Goal: Task Accomplishment & Management: Manage account settings

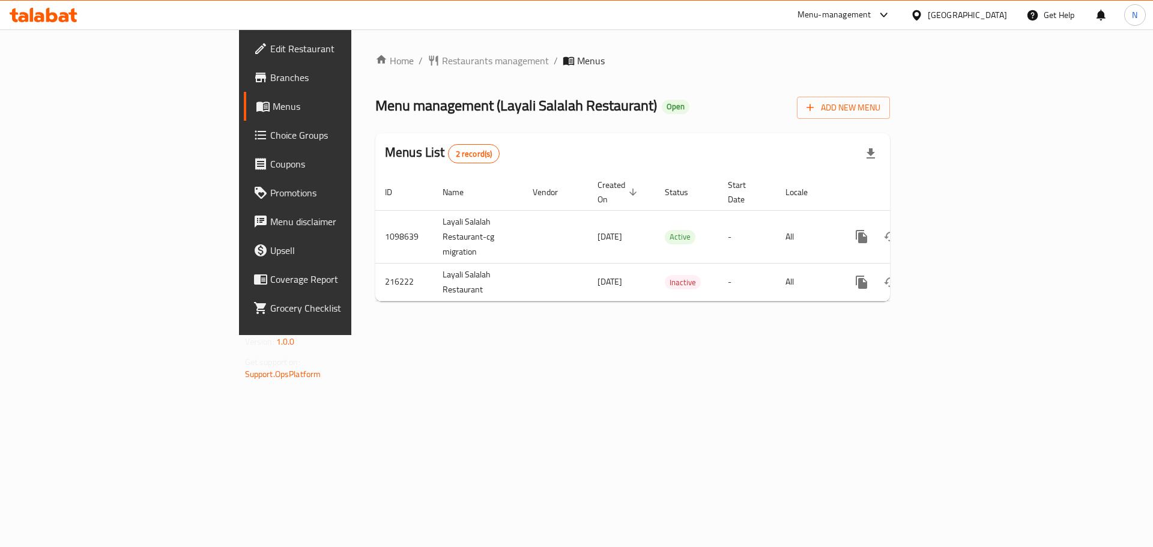
click at [927, 15] on div at bounding box center [918, 14] width 17 height 13
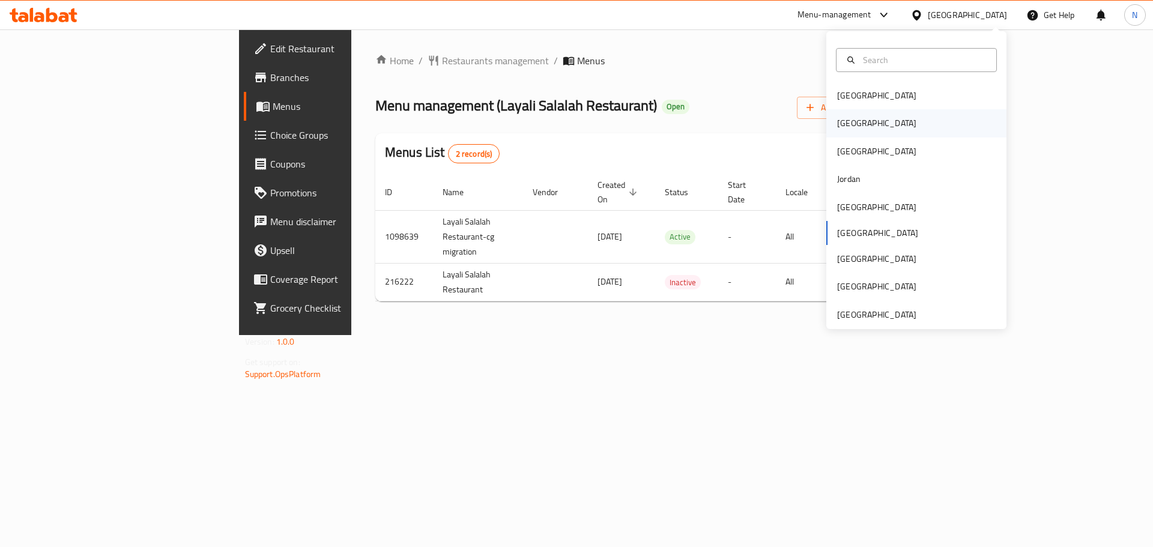
click at [871, 124] on div "[GEOGRAPHIC_DATA]" at bounding box center [916, 123] width 180 height 28
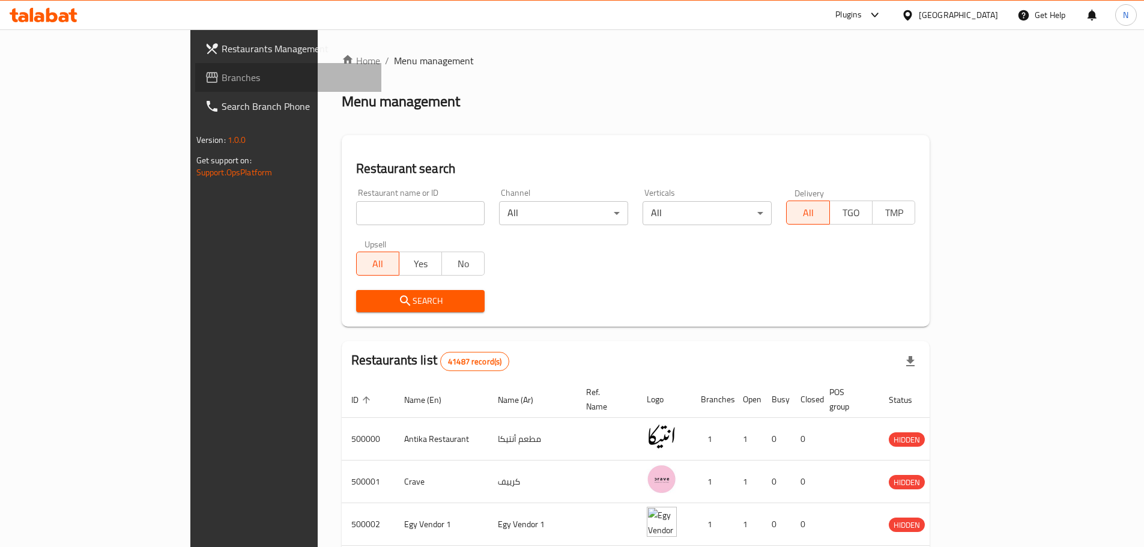
click at [222, 81] on span "Branches" at bounding box center [297, 77] width 150 height 14
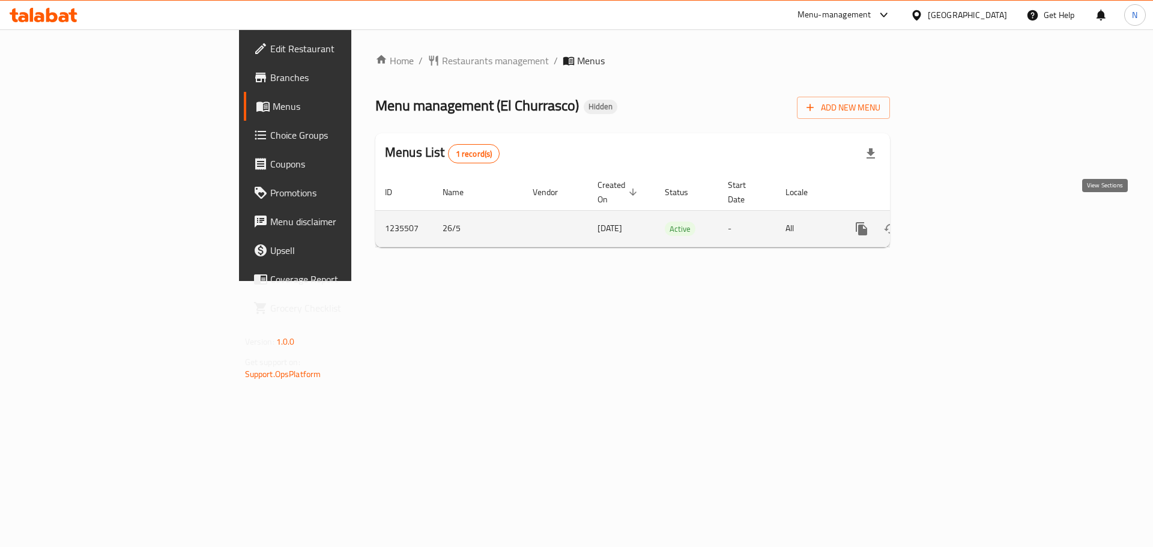
click at [955, 222] on icon "enhanced table" at bounding box center [948, 229] width 14 height 14
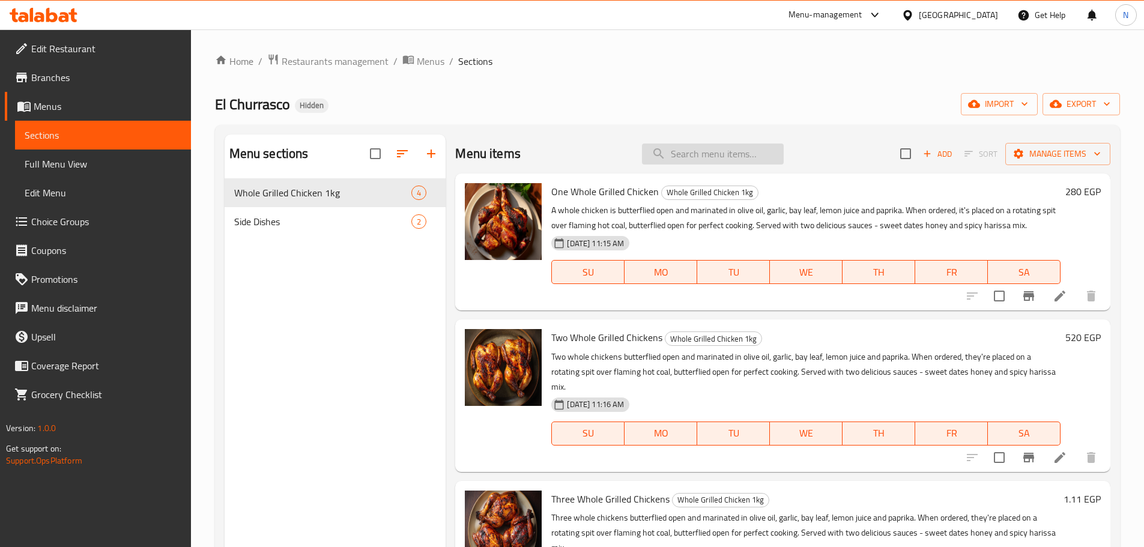
click at [684, 160] on input "search" at bounding box center [713, 153] width 142 height 21
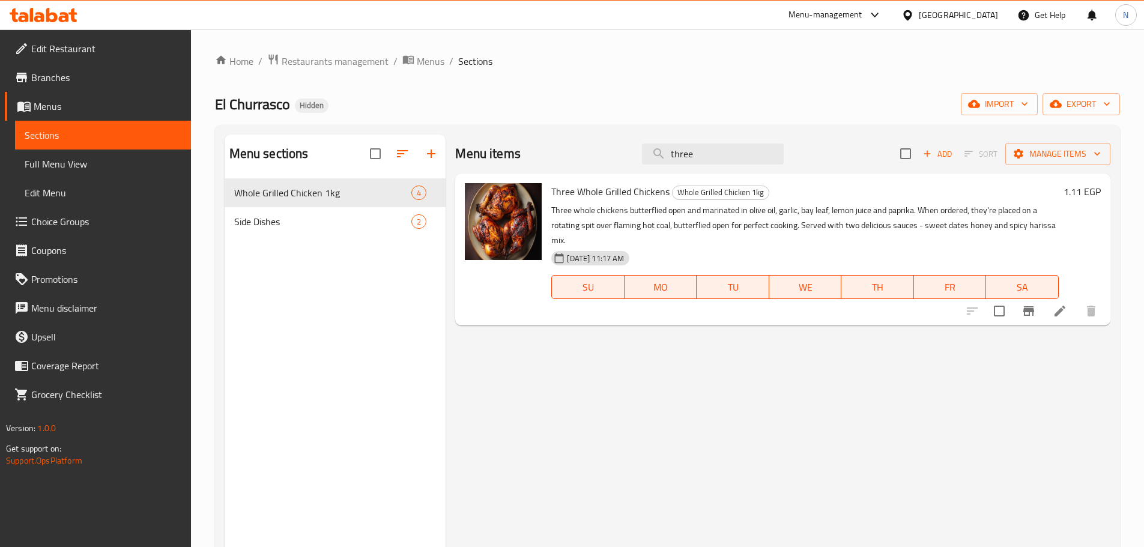
type input "three"
click at [1049, 318] on li at bounding box center [1060, 311] width 34 height 22
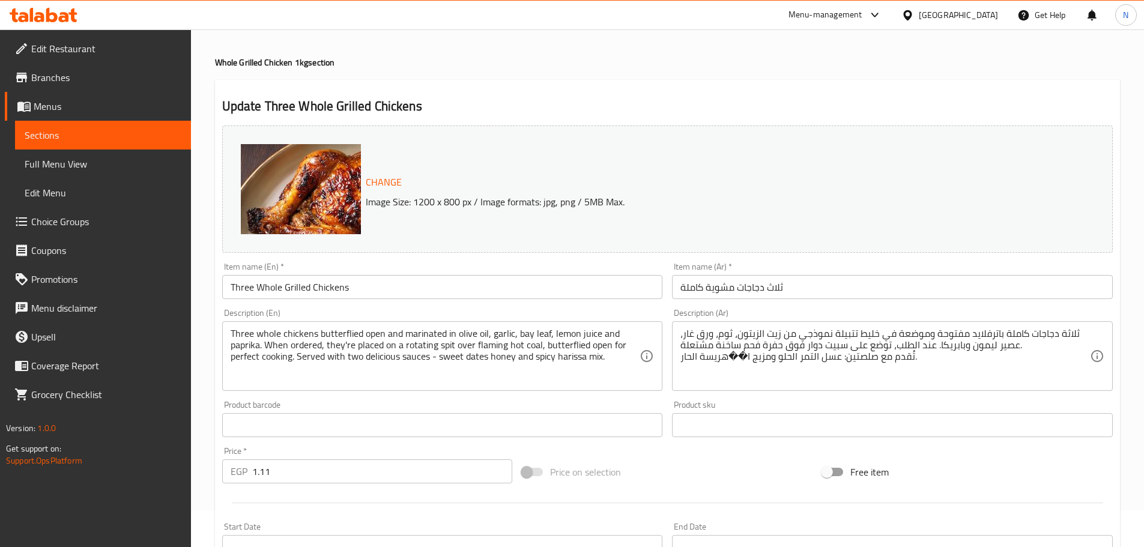
scroll to position [28, 0]
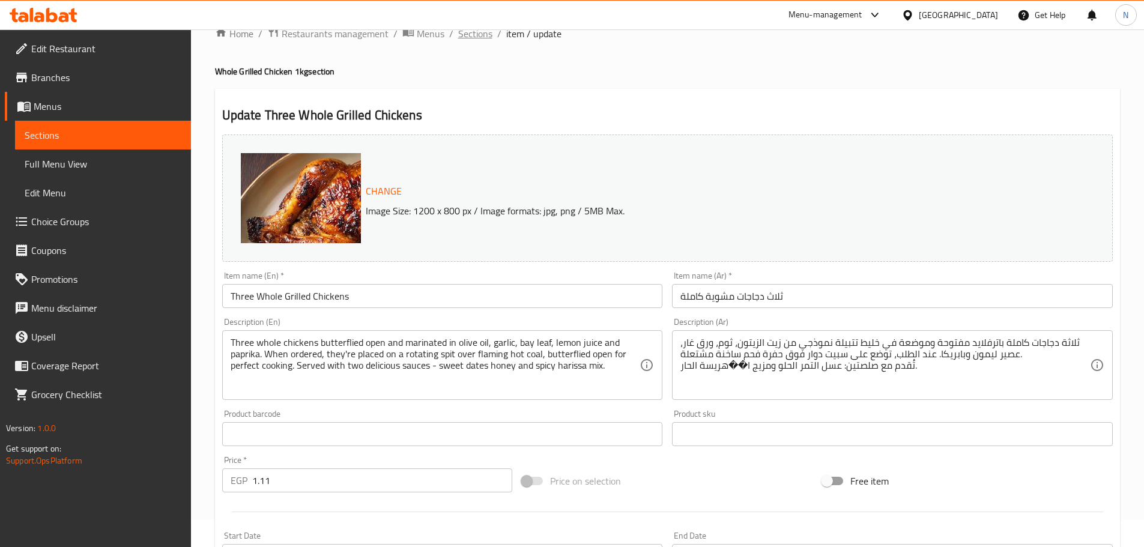
click at [475, 37] on span "Sections" at bounding box center [475, 33] width 34 height 14
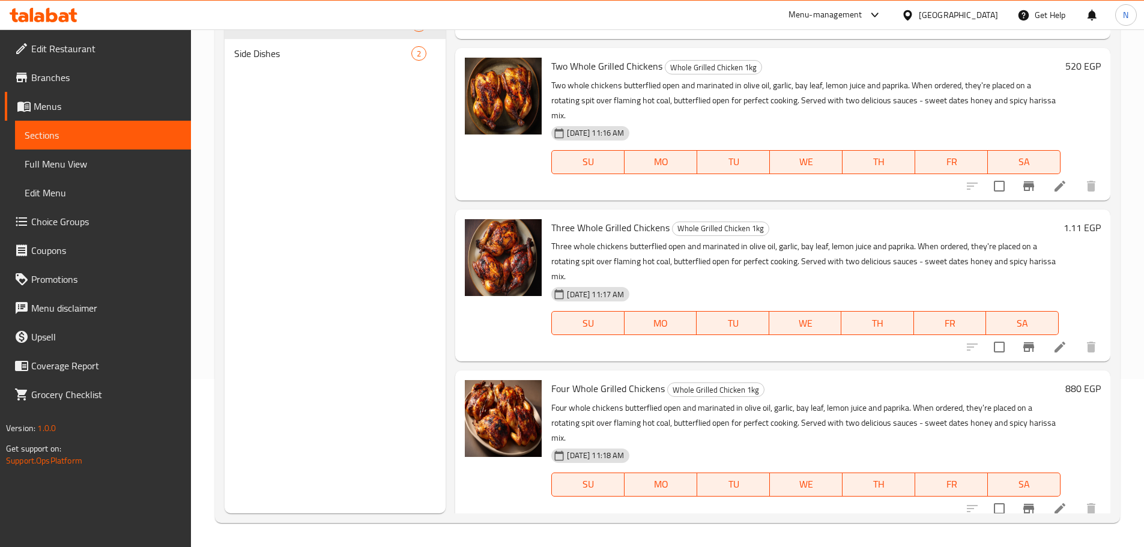
scroll to position [113, 0]
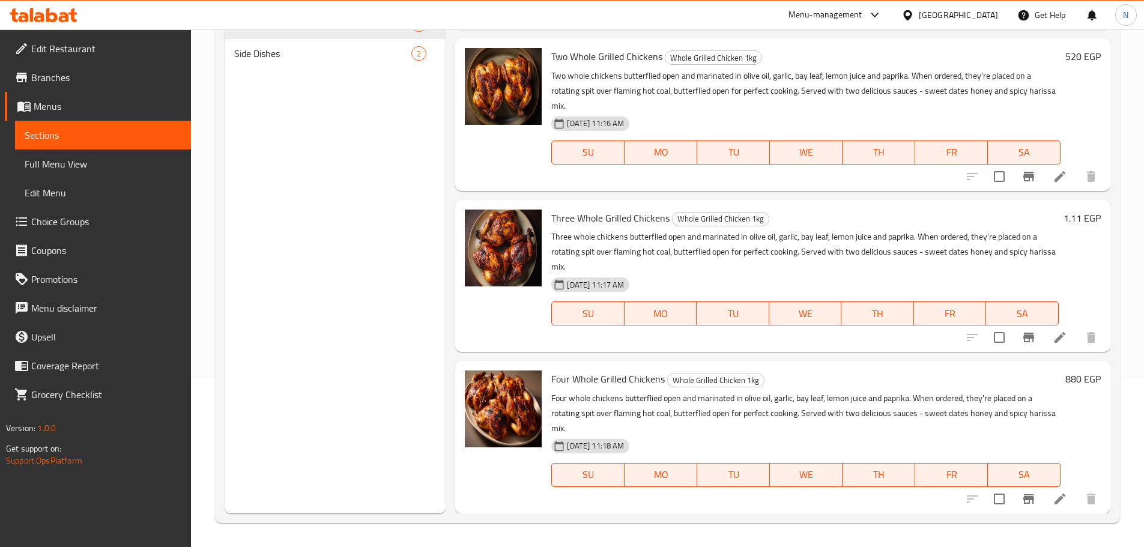
click at [1023, 341] on icon "Branch-specific-item" at bounding box center [1028, 338] width 11 height 10
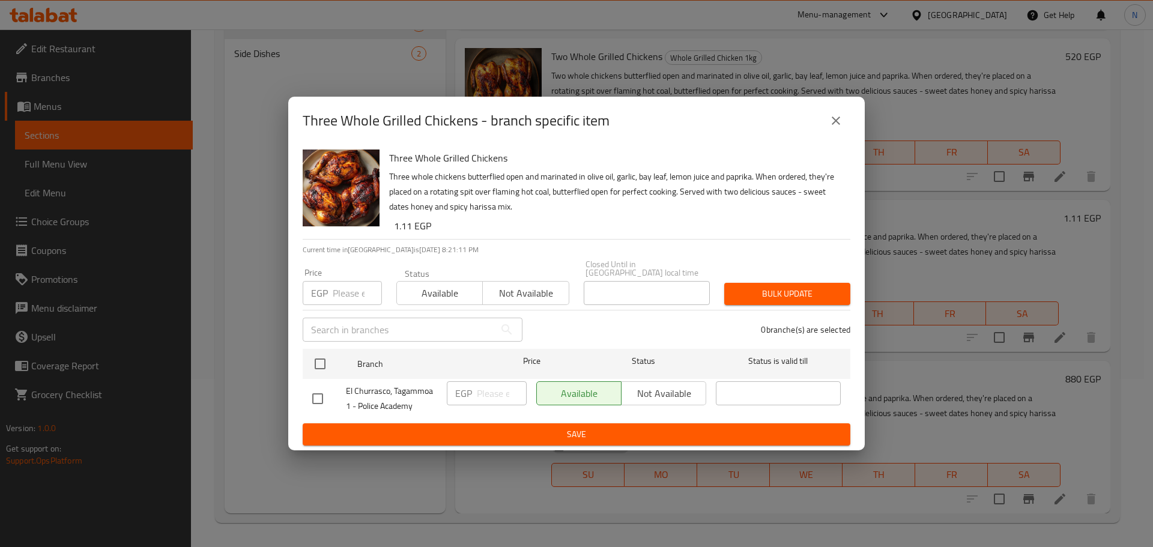
click at [318, 394] on input "checkbox" at bounding box center [317, 398] width 25 height 25
checkbox input "true"
click at [644, 390] on span "Not available" at bounding box center [663, 393] width 75 height 17
click at [629, 429] on span "Save" at bounding box center [576, 434] width 528 height 15
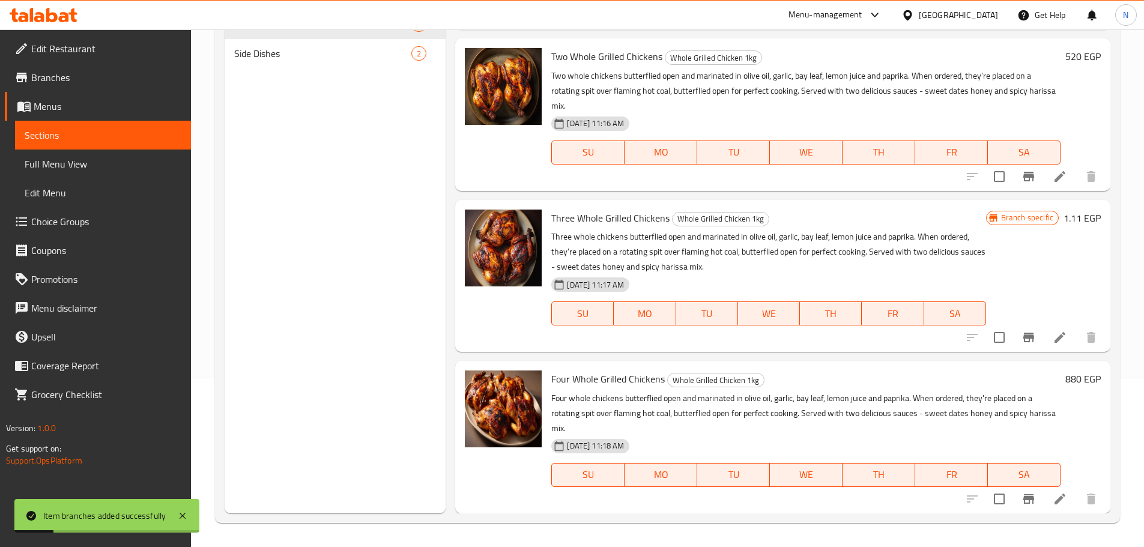
click at [1052, 333] on icon at bounding box center [1059, 337] width 14 height 14
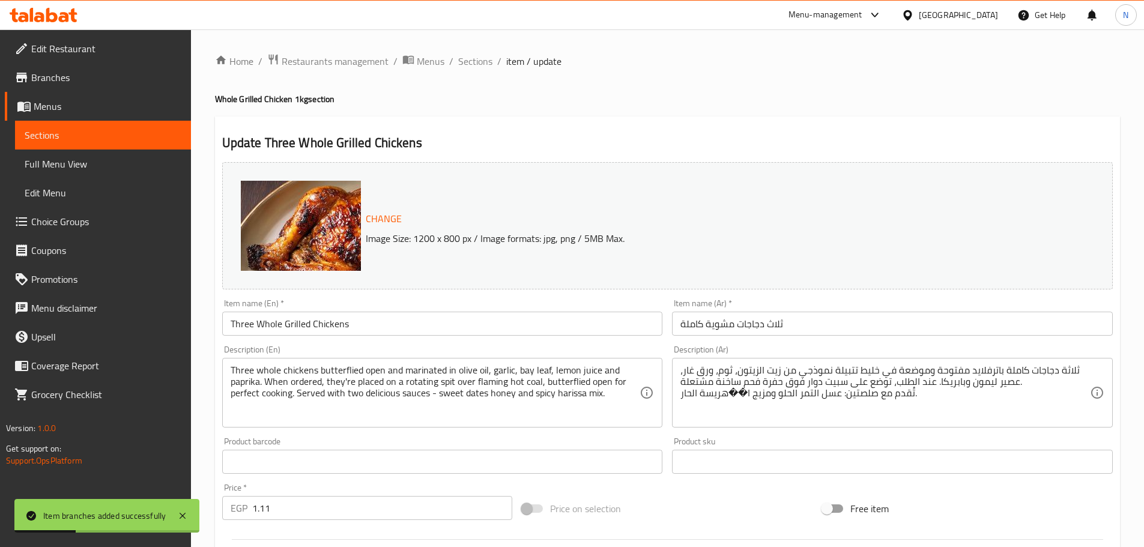
scroll to position [319, 0]
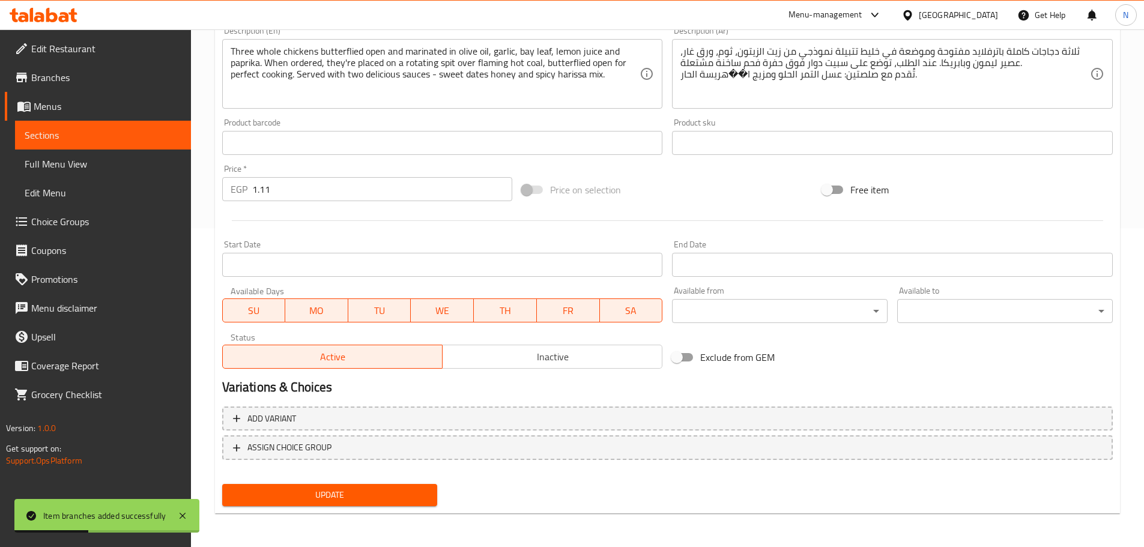
click at [645, 351] on span "Inactive" at bounding box center [552, 356] width 210 height 17
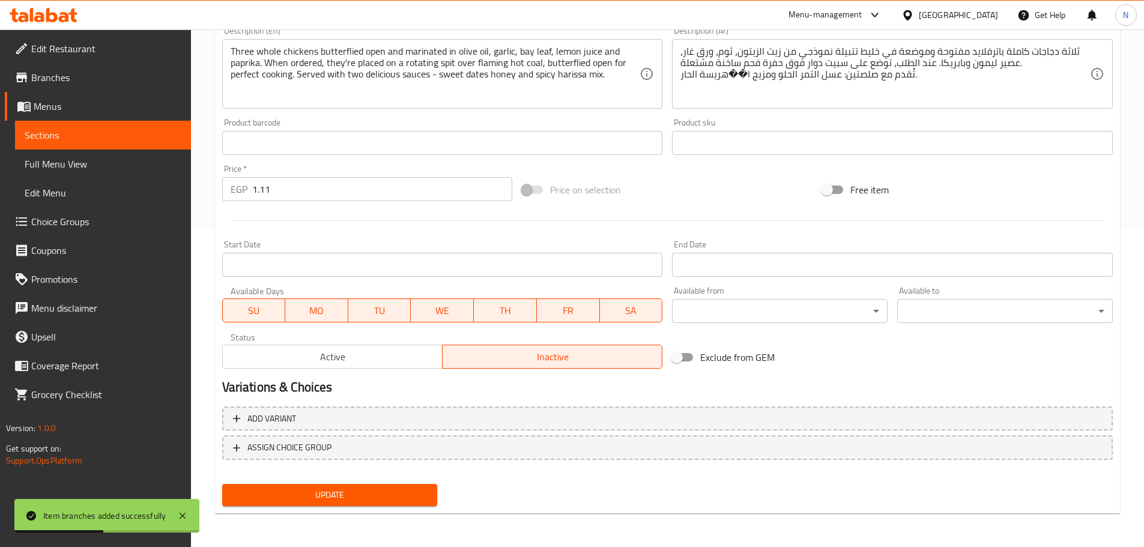
click at [384, 497] on span "Update" at bounding box center [330, 494] width 196 height 15
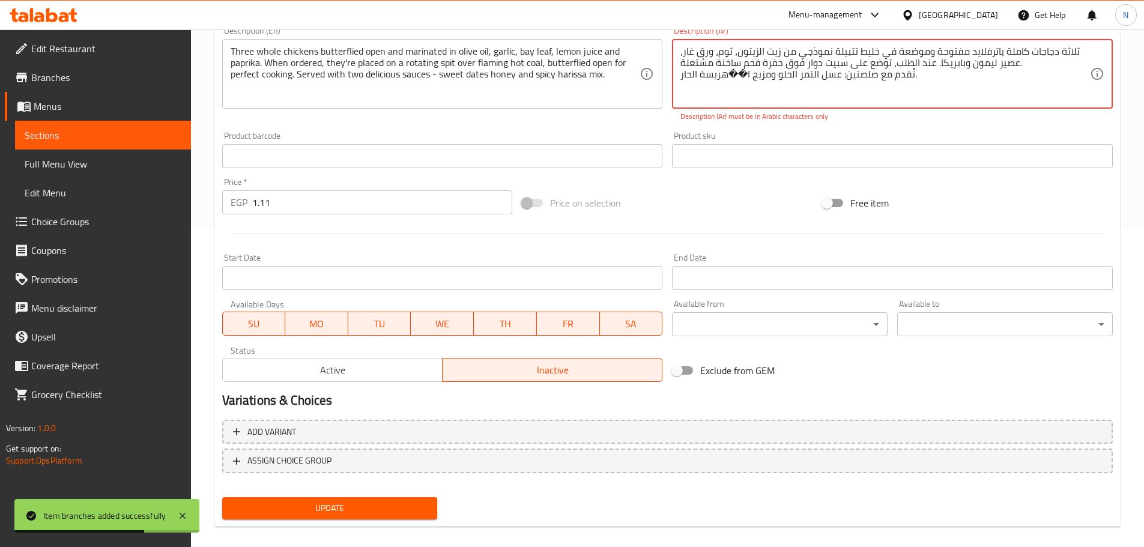
click at [376, 508] on span "Update" at bounding box center [330, 508] width 196 height 15
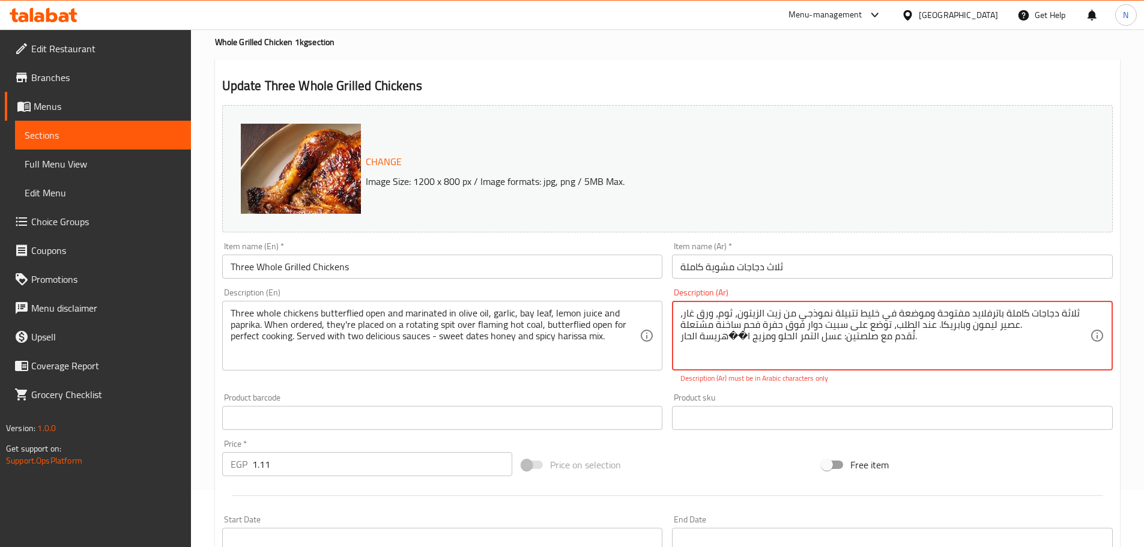
scroll to position [0, 0]
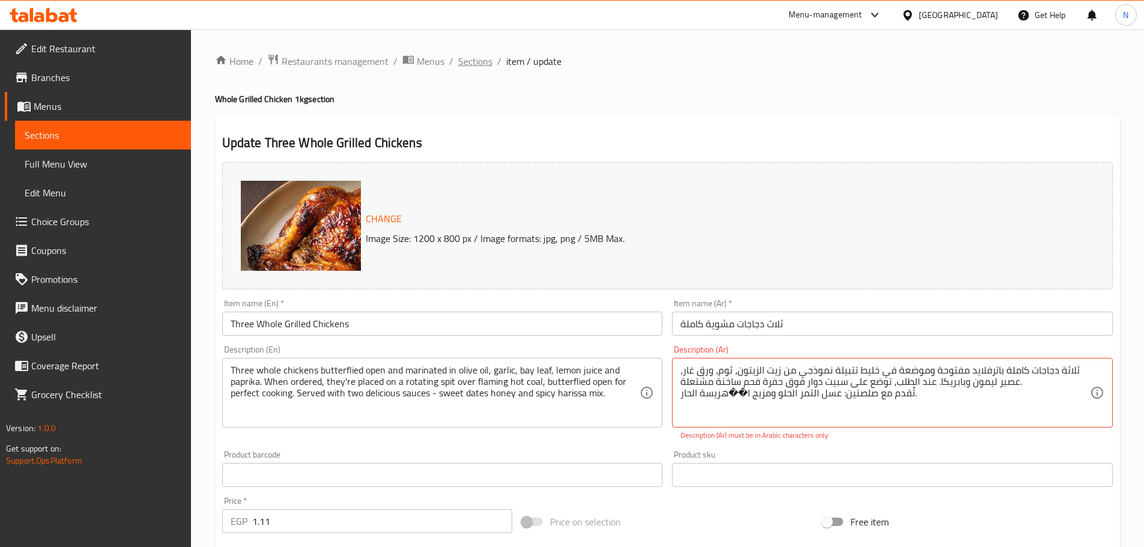
click at [481, 57] on span "Sections" at bounding box center [475, 61] width 34 height 14
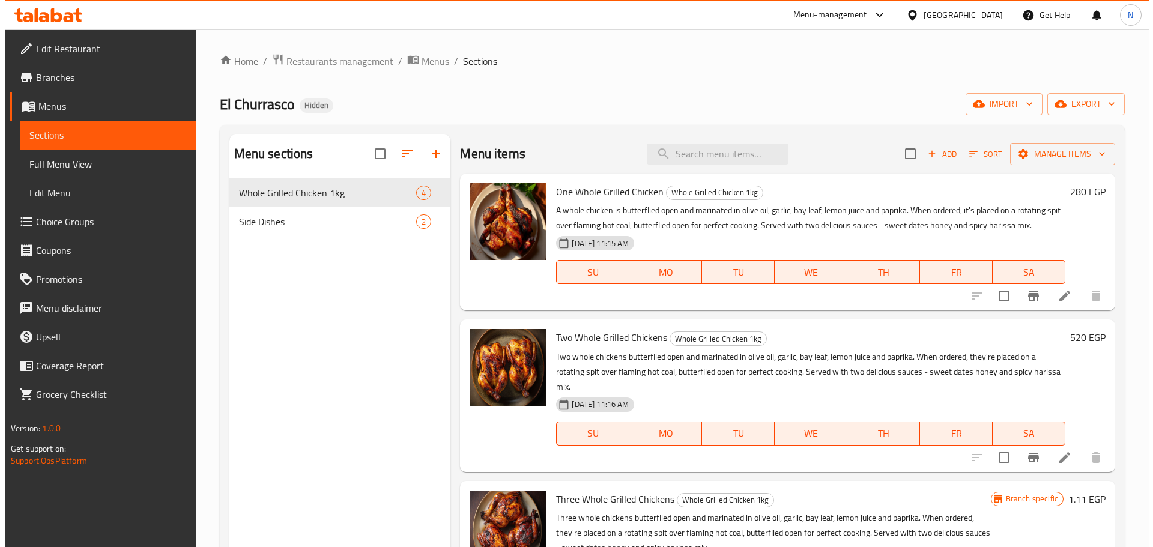
scroll to position [168, 0]
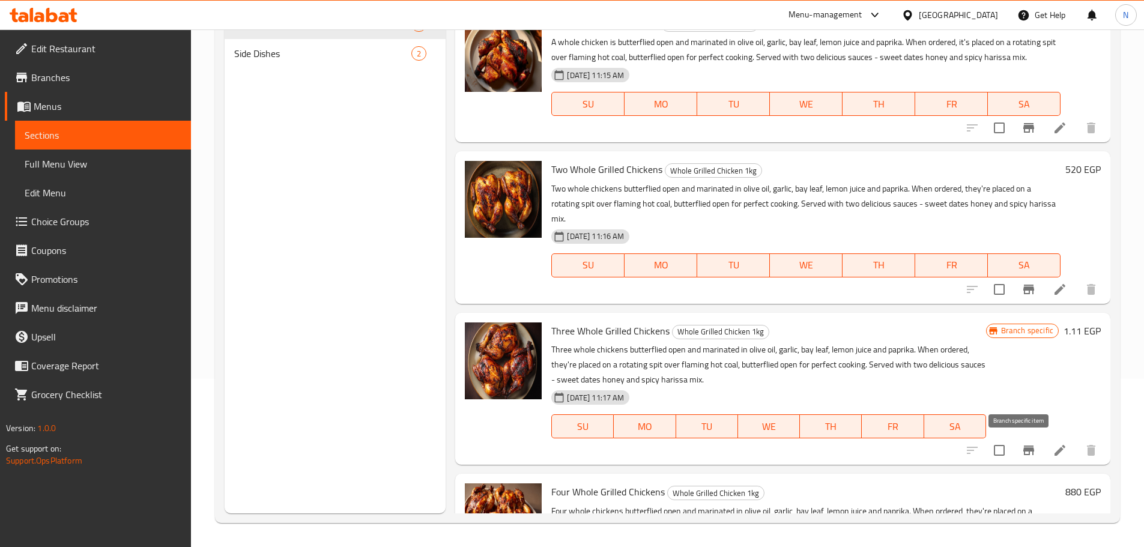
click at [1023, 453] on icon "Branch-specific-item" at bounding box center [1028, 450] width 11 height 10
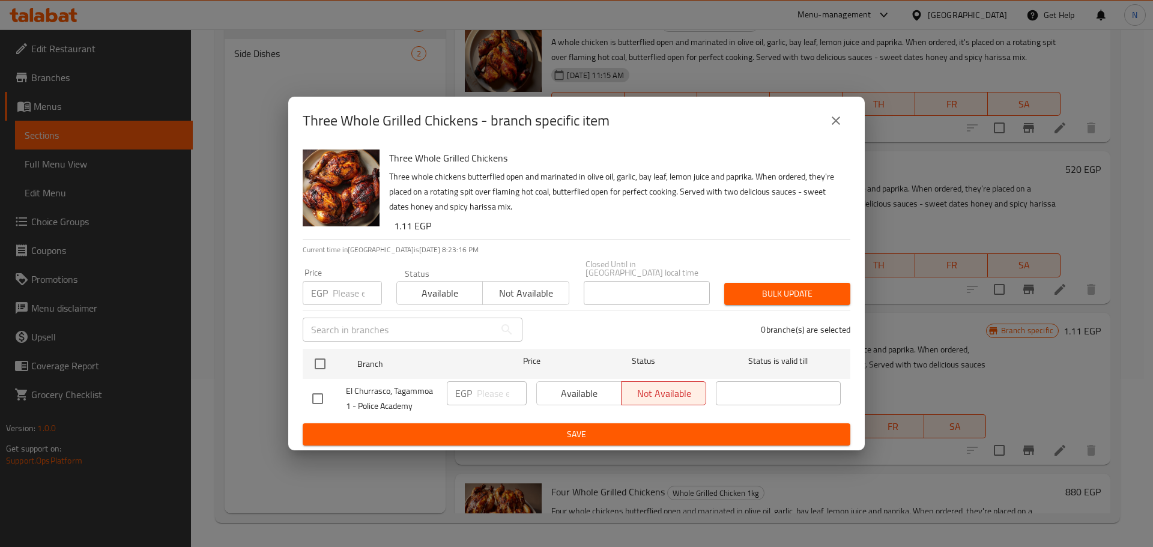
click at [827, 113] on button "close" at bounding box center [835, 120] width 29 height 29
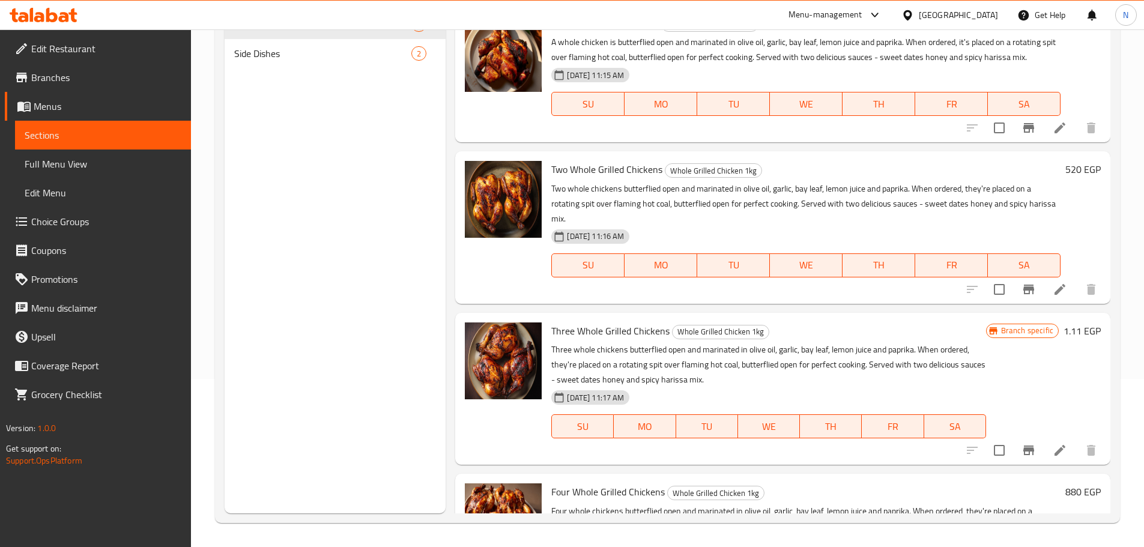
click at [988, 9] on div "[GEOGRAPHIC_DATA]" at bounding box center [957, 14] width 79 height 13
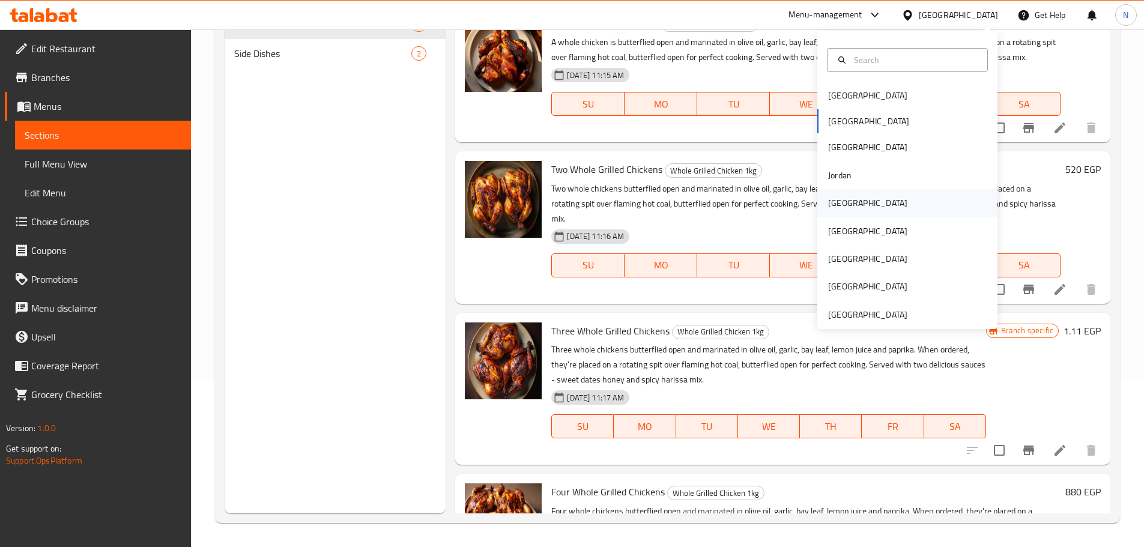
click at [843, 201] on div "Kuwait" at bounding box center [867, 202] width 79 height 13
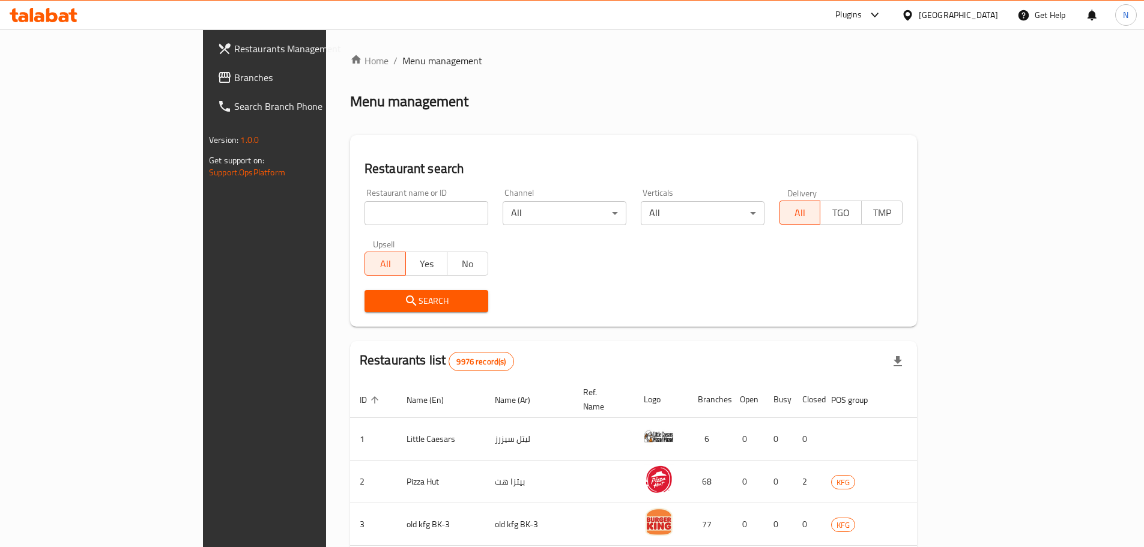
click at [234, 83] on span "Branches" at bounding box center [309, 77] width 150 height 14
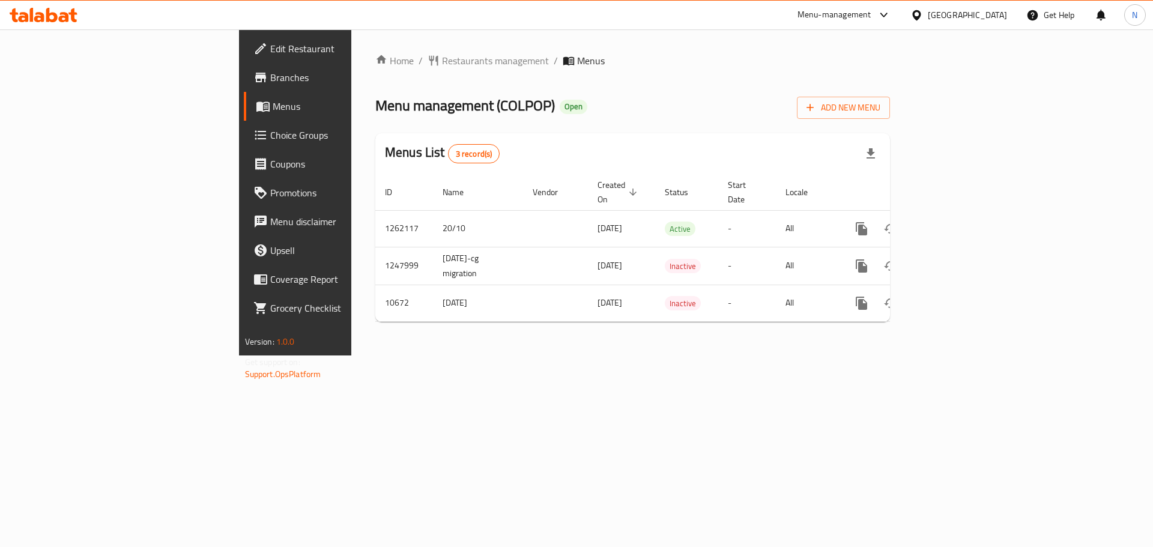
click at [996, 24] on div "[GEOGRAPHIC_DATA]" at bounding box center [958, 15] width 116 height 29
click at [927, 16] on div at bounding box center [918, 14] width 17 height 13
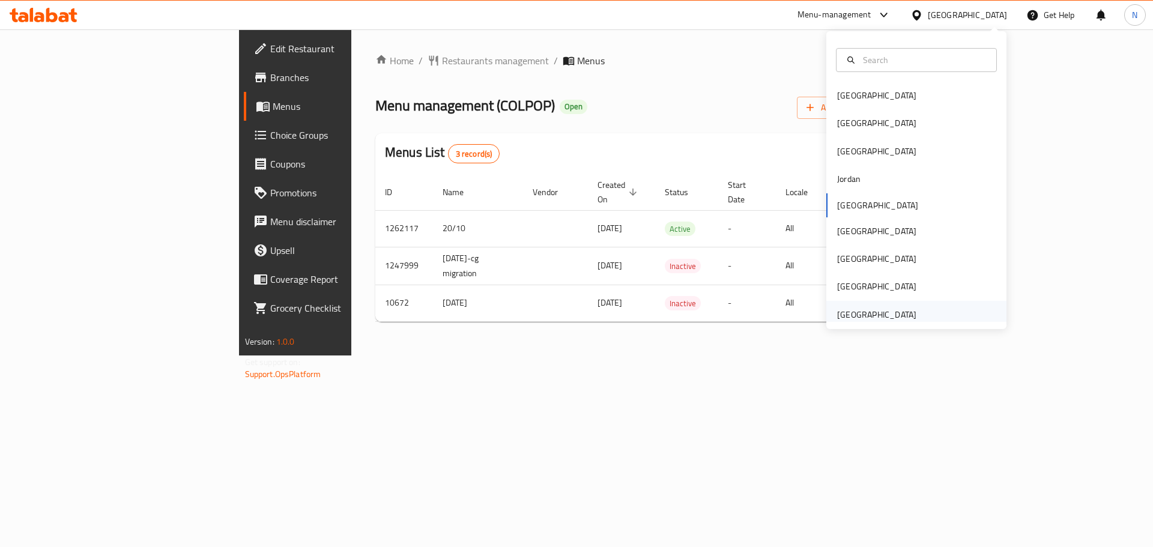
click at [856, 310] on div "[GEOGRAPHIC_DATA]" at bounding box center [876, 314] width 79 height 13
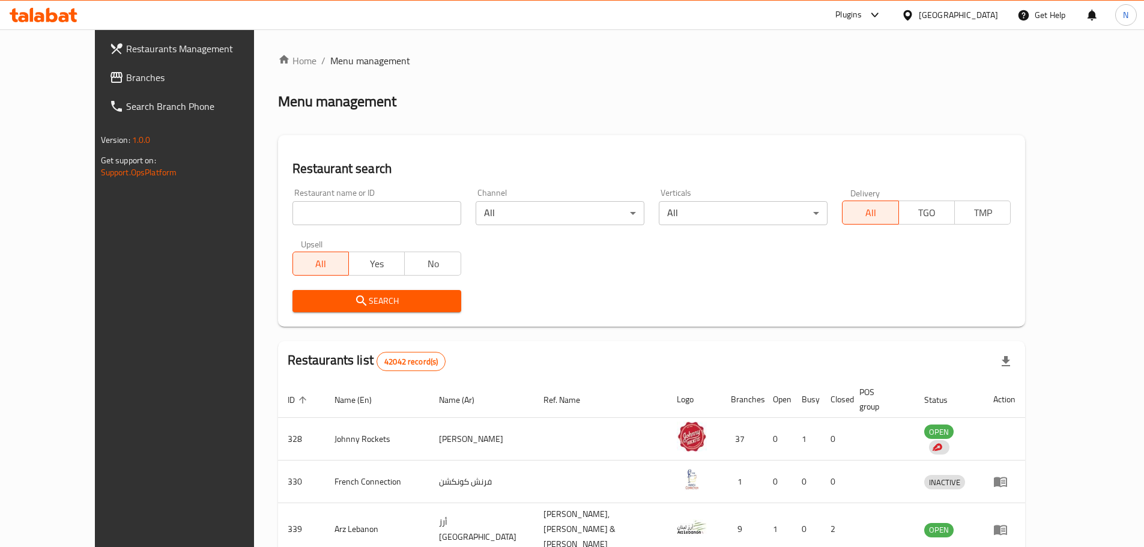
click at [126, 79] on span "Branches" at bounding box center [201, 77] width 150 height 14
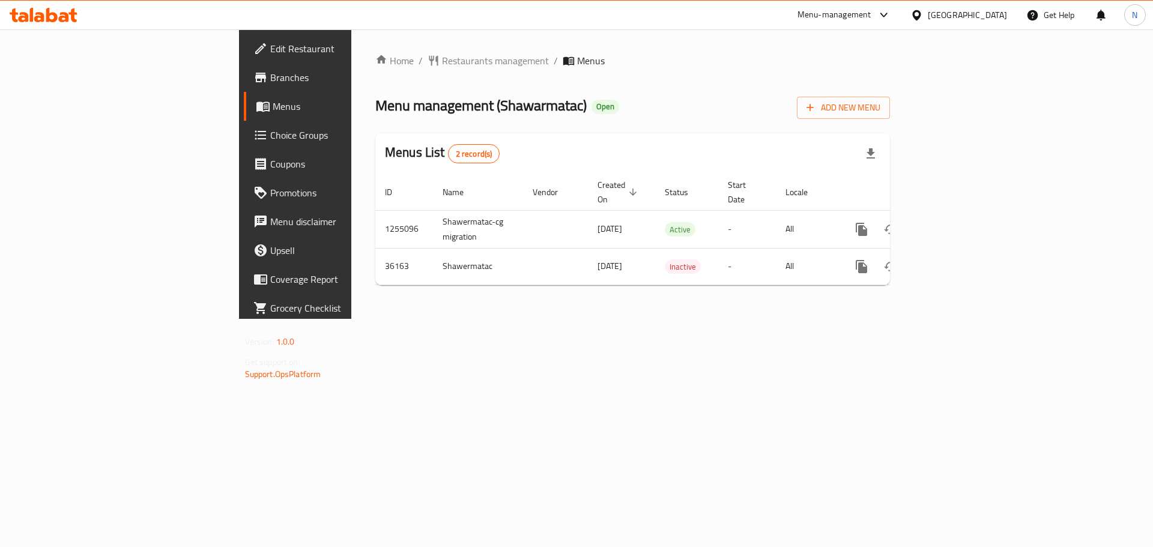
click at [982, 13] on div "[GEOGRAPHIC_DATA]" at bounding box center [966, 14] width 79 height 13
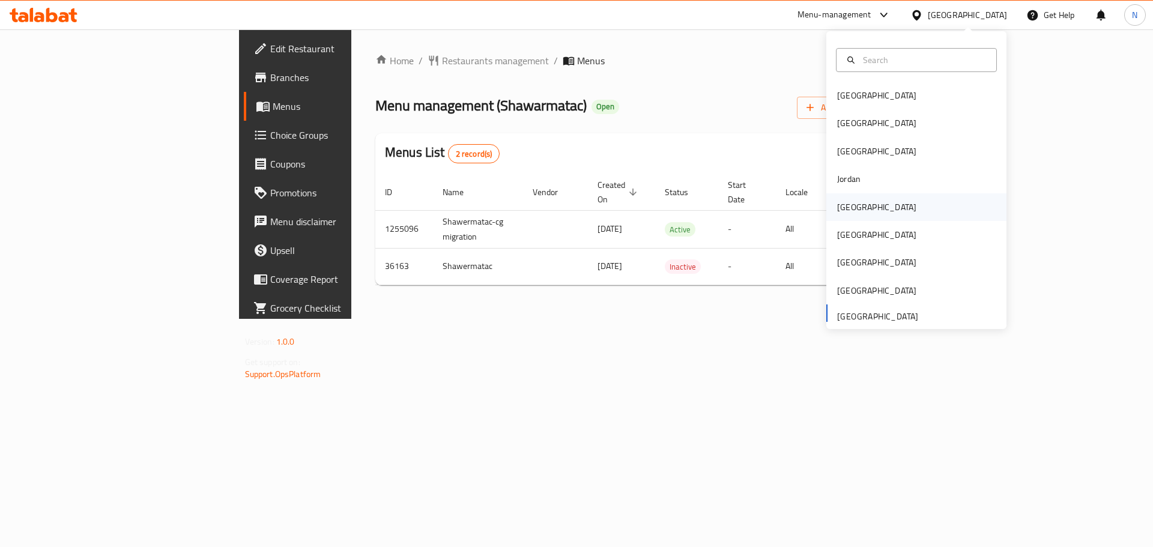
click at [846, 211] on div "[GEOGRAPHIC_DATA]" at bounding box center [876, 207] width 79 height 13
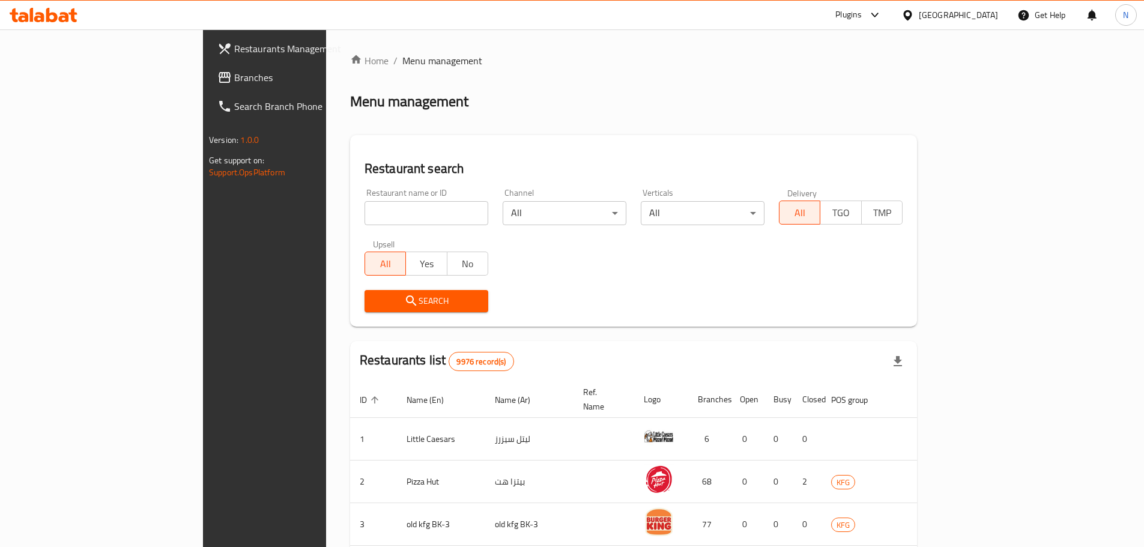
click at [234, 83] on span "Branches" at bounding box center [309, 77] width 150 height 14
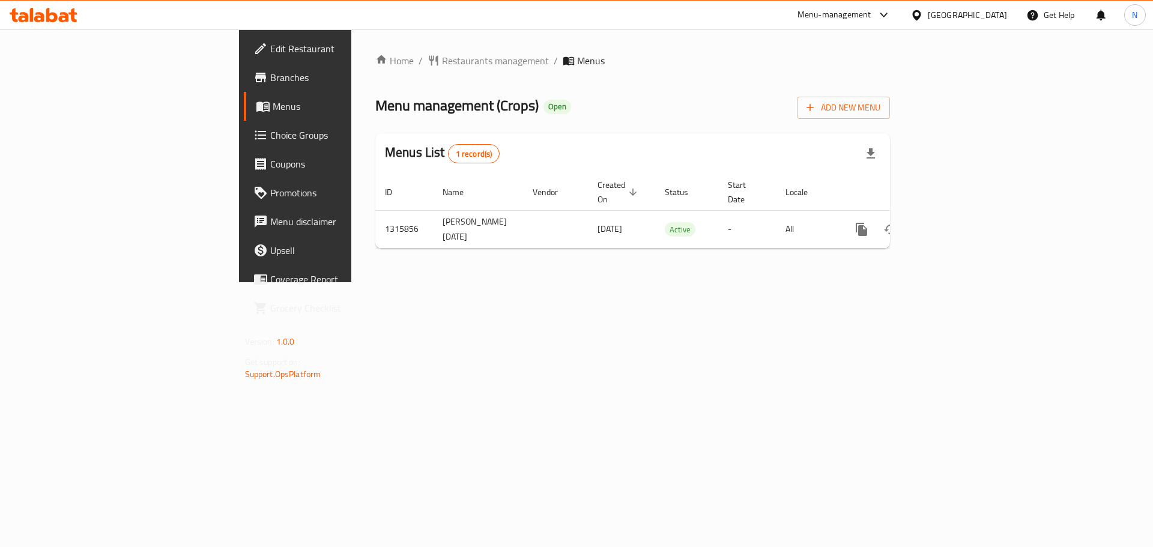
click at [1006, 21] on div "Kuwait" at bounding box center [966, 14] width 79 height 13
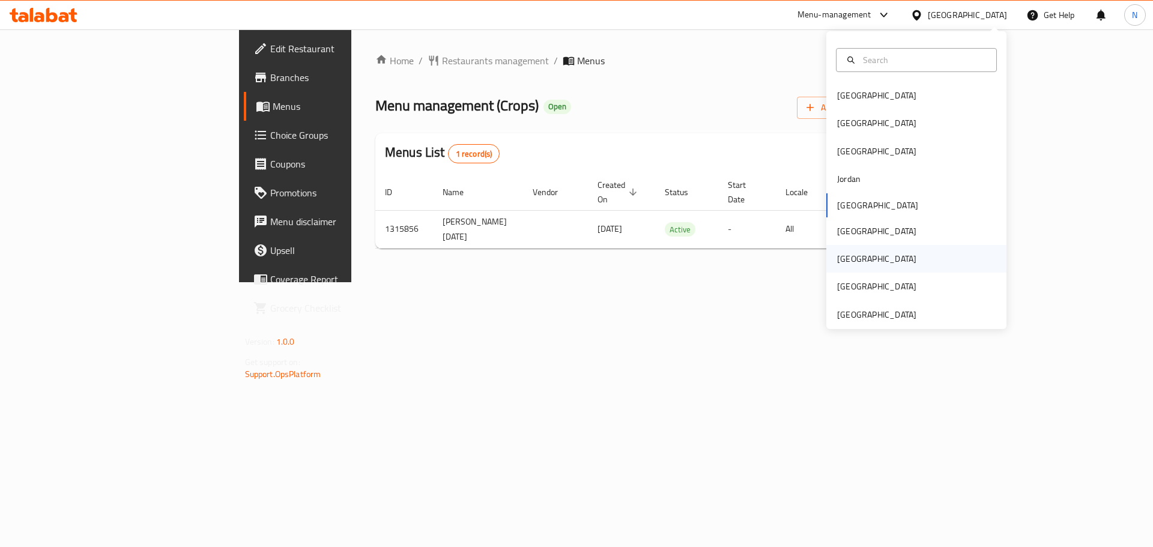
click at [846, 256] on div "[GEOGRAPHIC_DATA]" at bounding box center [876, 258] width 79 height 13
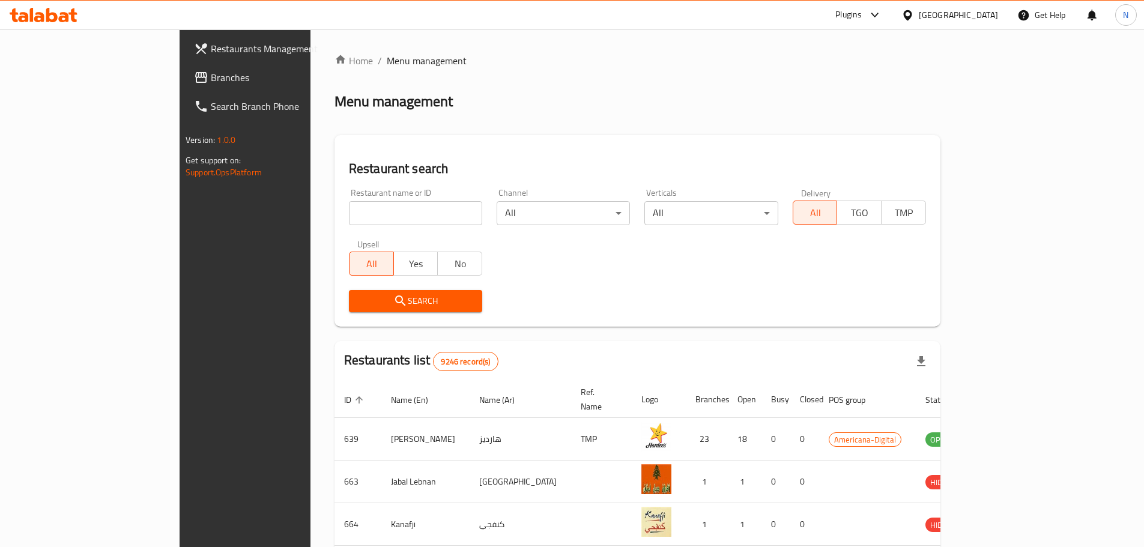
click at [179, 76] on div "Restaurants Management Branches Search Branch Phone Version: 1.0.0 Get support …" at bounding box center [571, 459] width 785 height 860
click at [211, 76] on span "Branches" at bounding box center [286, 77] width 150 height 14
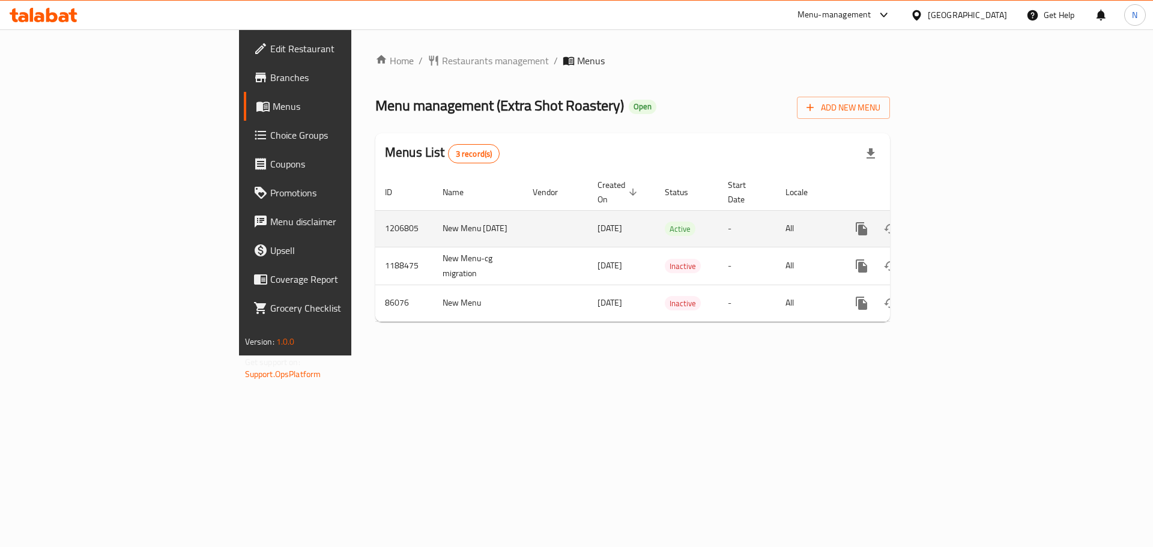
click at [962, 214] on link "enhanced table" at bounding box center [947, 228] width 29 height 29
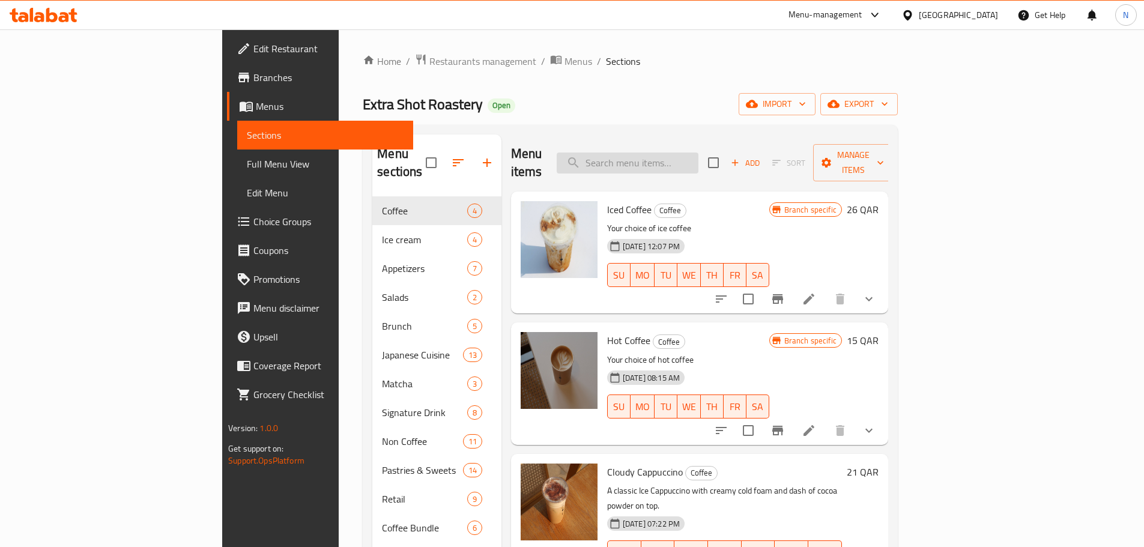
click at [698, 157] on input "search" at bounding box center [627, 162] width 142 height 21
paste input "[PERSON_NAME]"
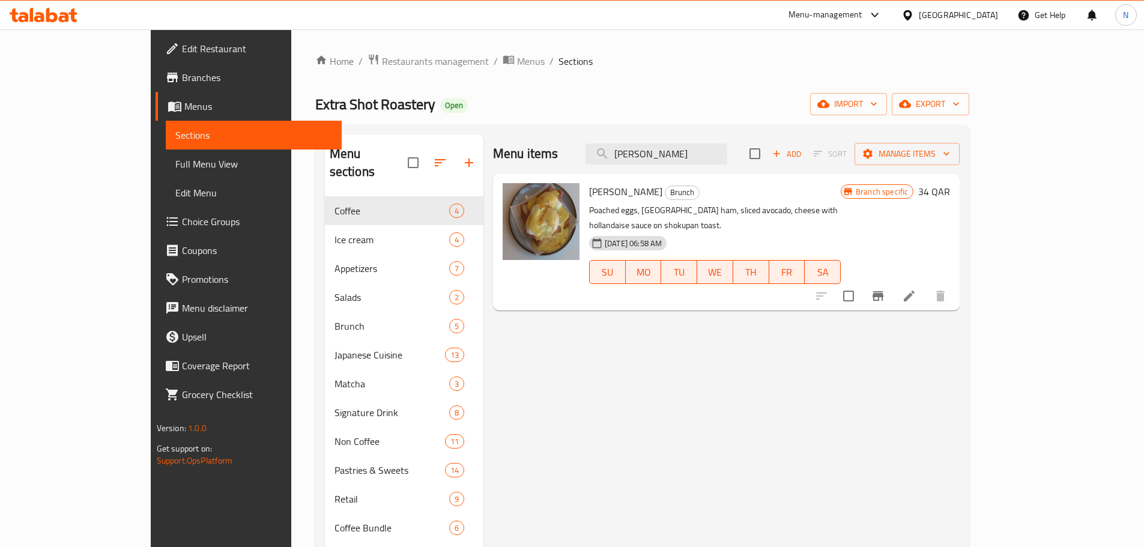
type input "[PERSON_NAME]"
click at [926, 285] on li at bounding box center [909, 296] width 34 height 22
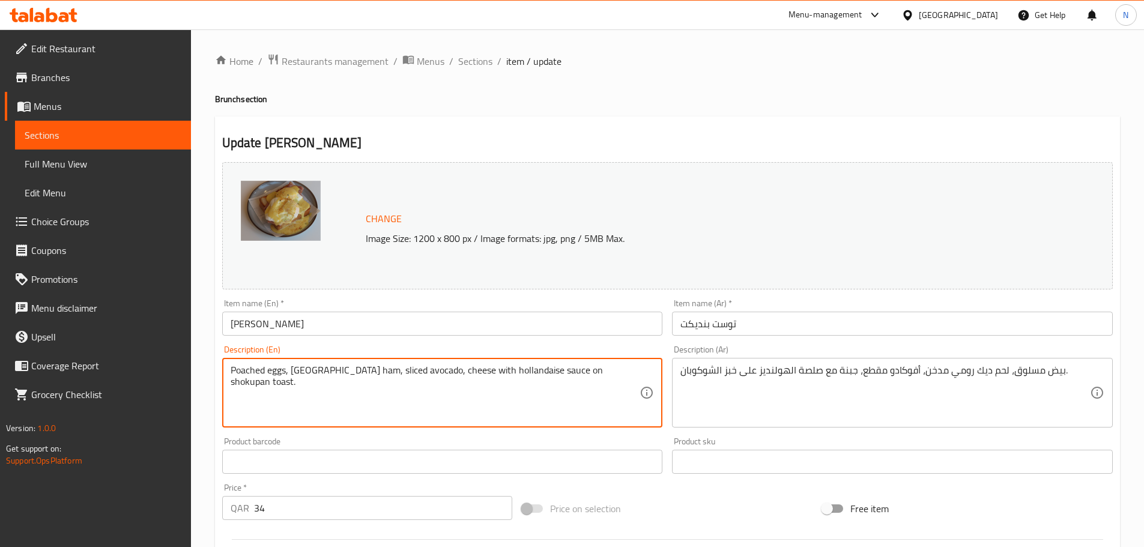
drag, startPoint x: 528, startPoint y: 372, endPoint x: 619, endPoint y: 373, distance: 90.7
type textarea "Poached eggs, Turkey ham, sliced avocado, cheese with hollandaise sauce"
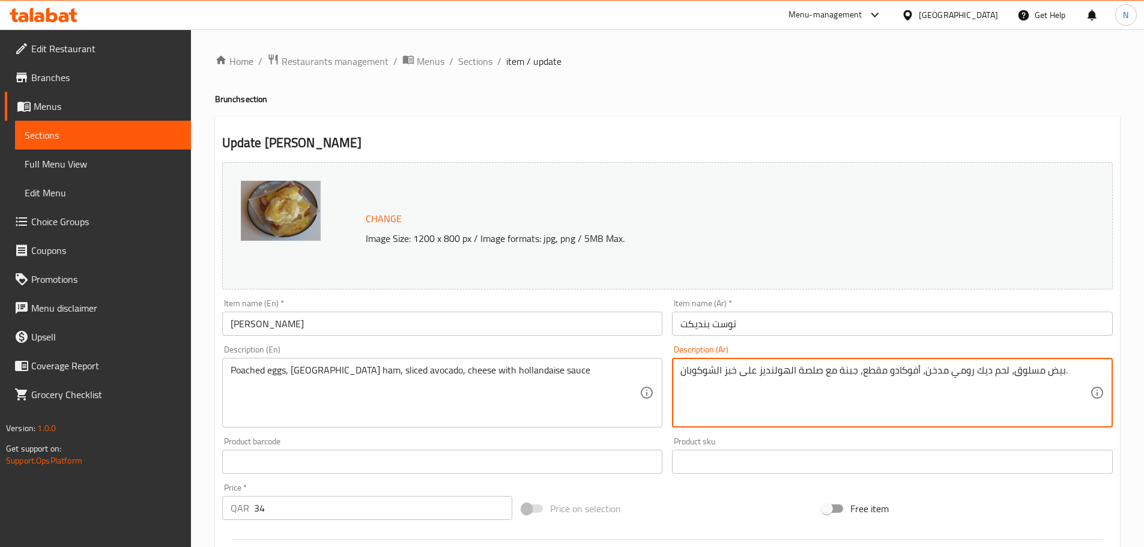
drag, startPoint x: 754, startPoint y: 370, endPoint x: 647, endPoint y: 372, distance: 107.5
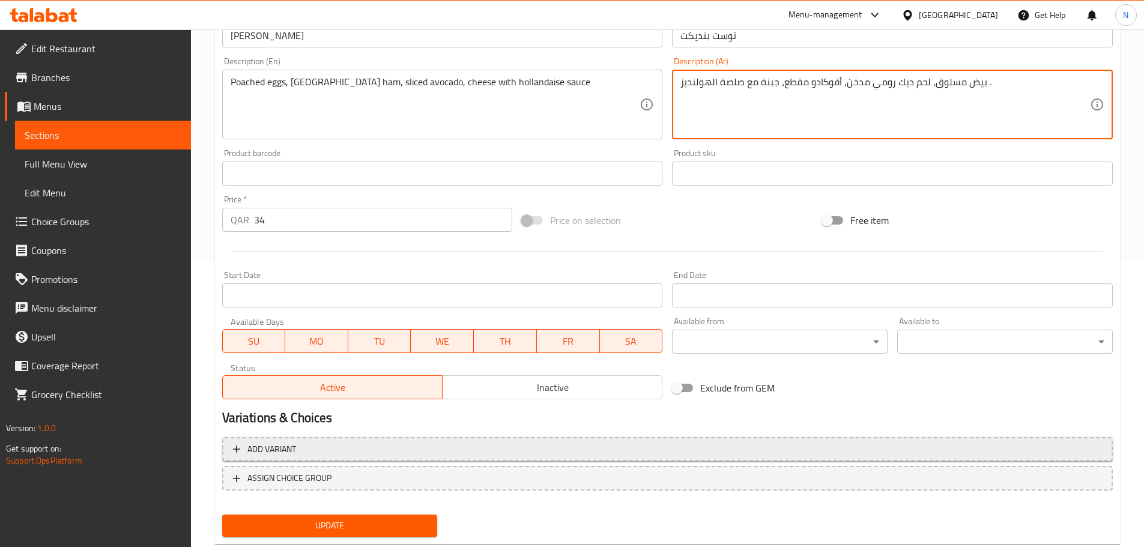
scroll to position [295, 0]
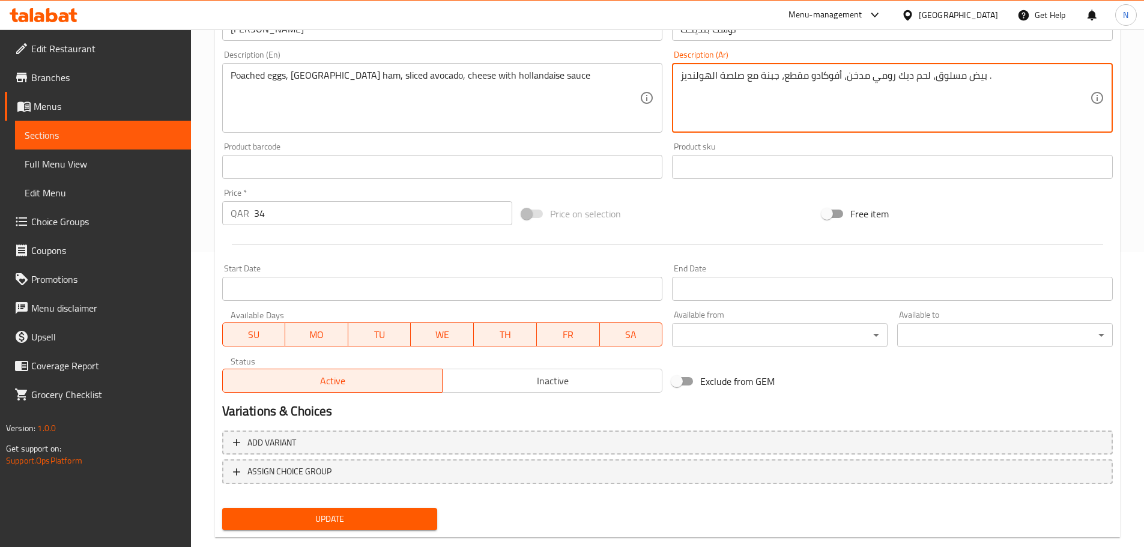
type textarea "بيض مسلوق، لحم ديك رومي مدخن، أفوكادو مقطع، جبنة مع صلصة الهولنديز ."
click at [358, 520] on span "Update" at bounding box center [330, 518] width 196 height 15
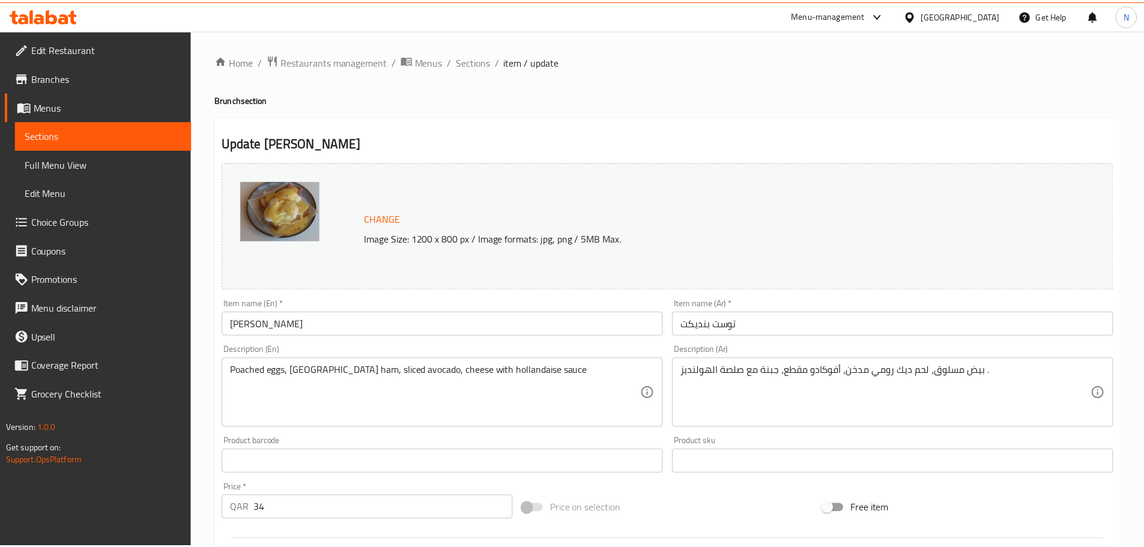
scroll to position [319, 0]
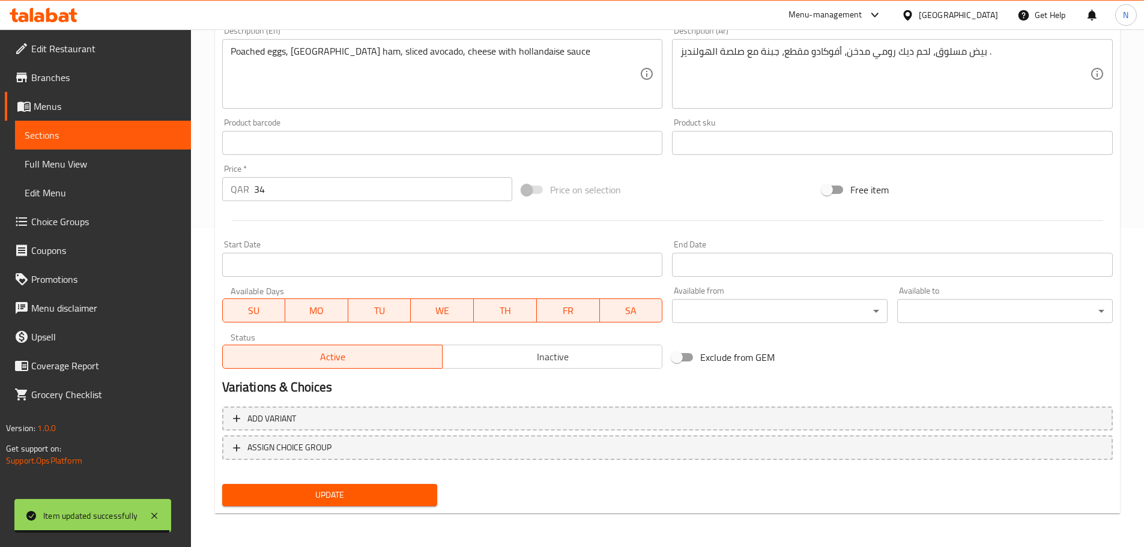
click at [997, 19] on div "[GEOGRAPHIC_DATA]" at bounding box center [957, 14] width 79 height 13
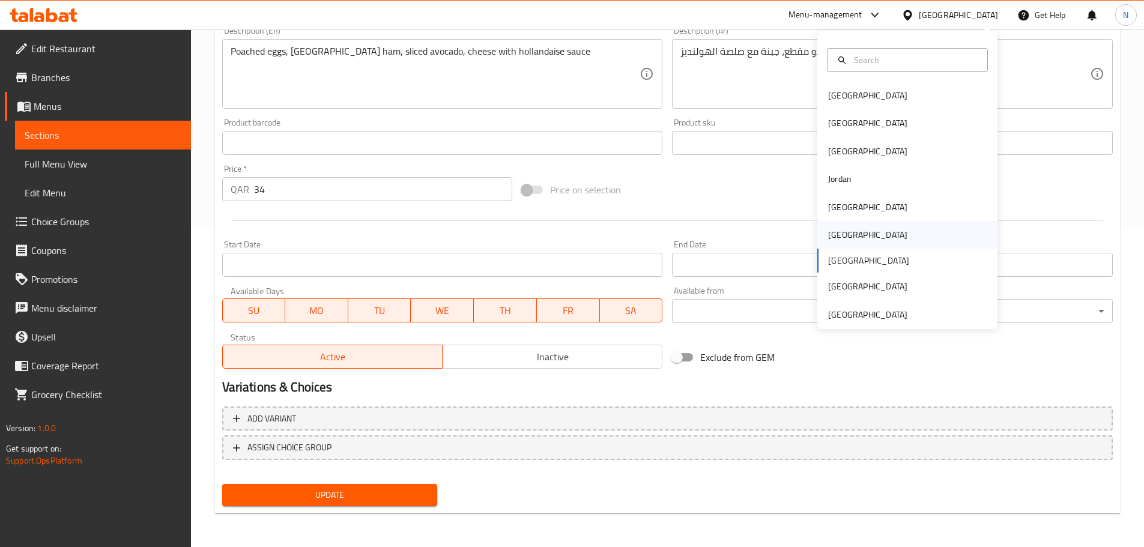
click at [839, 226] on div "[GEOGRAPHIC_DATA]" at bounding box center [867, 235] width 98 height 28
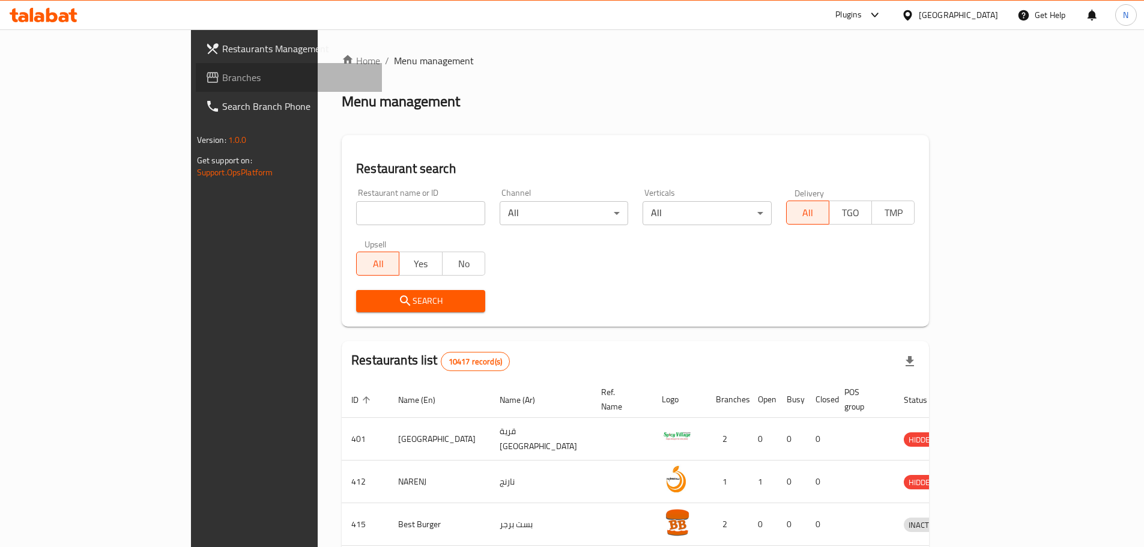
click at [222, 79] on span "Branches" at bounding box center [297, 77] width 150 height 14
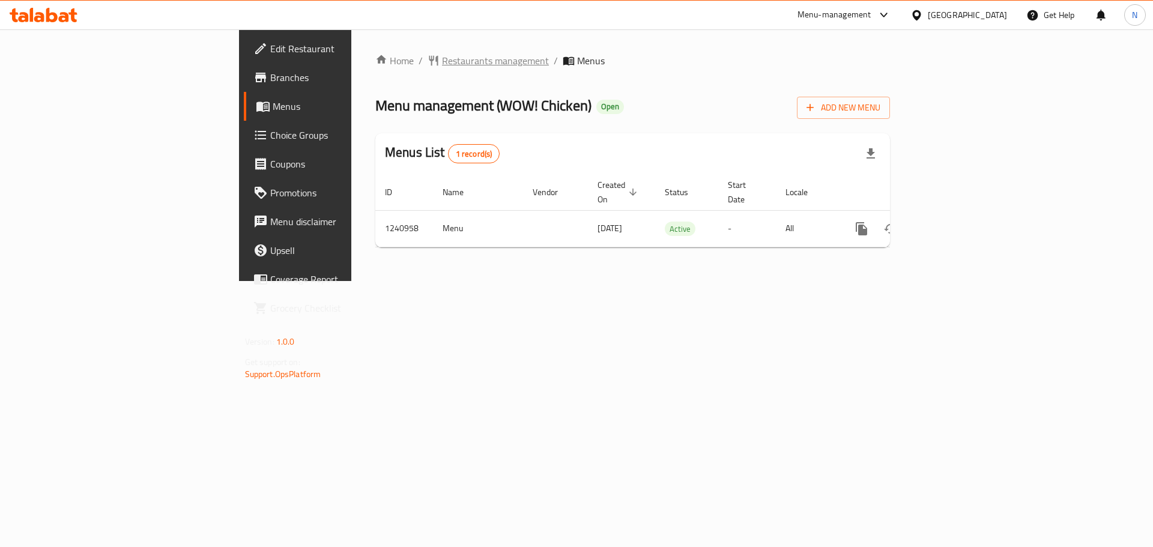
click at [442, 62] on span "Restaurants management" at bounding box center [495, 60] width 107 height 14
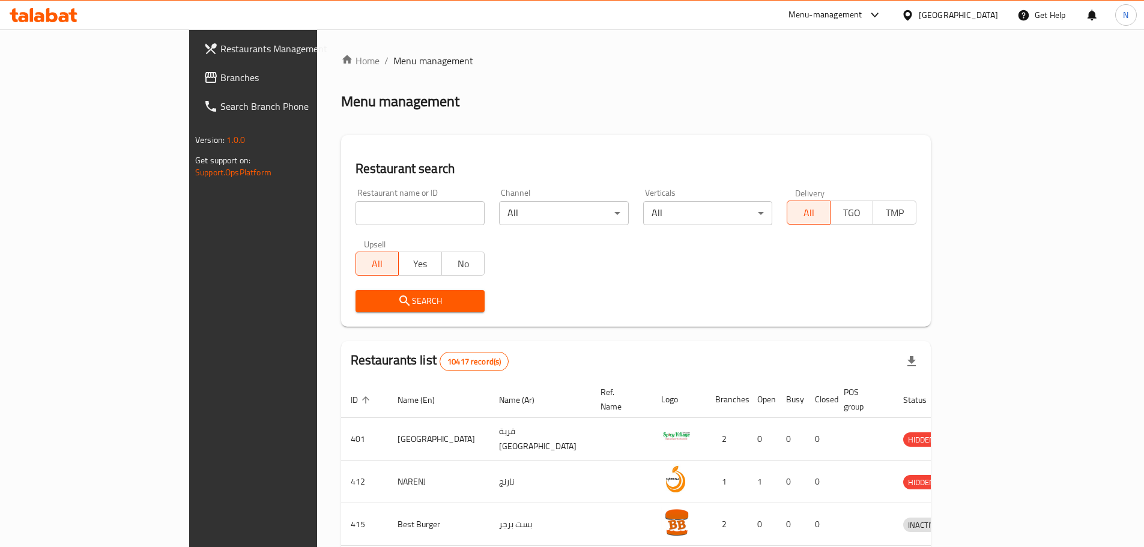
click at [220, 71] on span "Branches" at bounding box center [295, 77] width 150 height 14
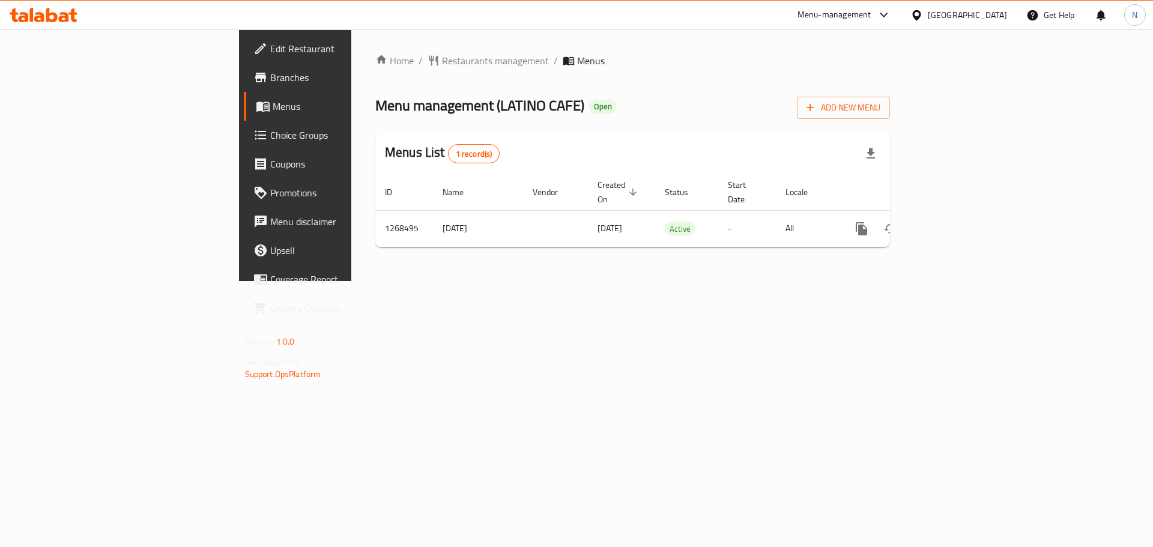
click at [986, 19] on div "[GEOGRAPHIC_DATA]" at bounding box center [966, 14] width 79 height 13
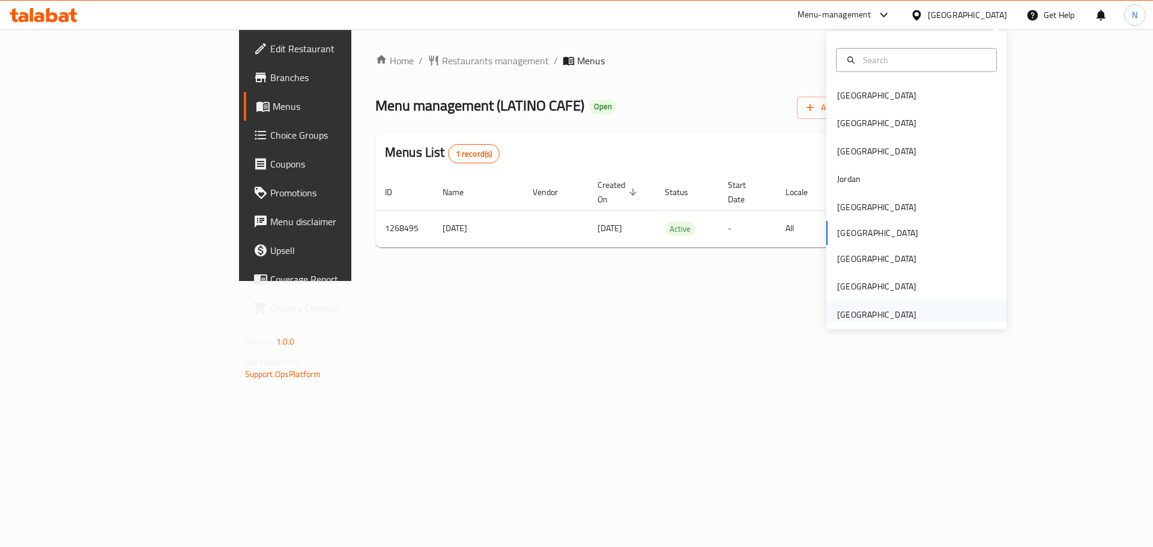
click at [842, 309] on div "[GEOGRAPHIC_DATA]" at bounding box center [876, 314] width 79 height 13
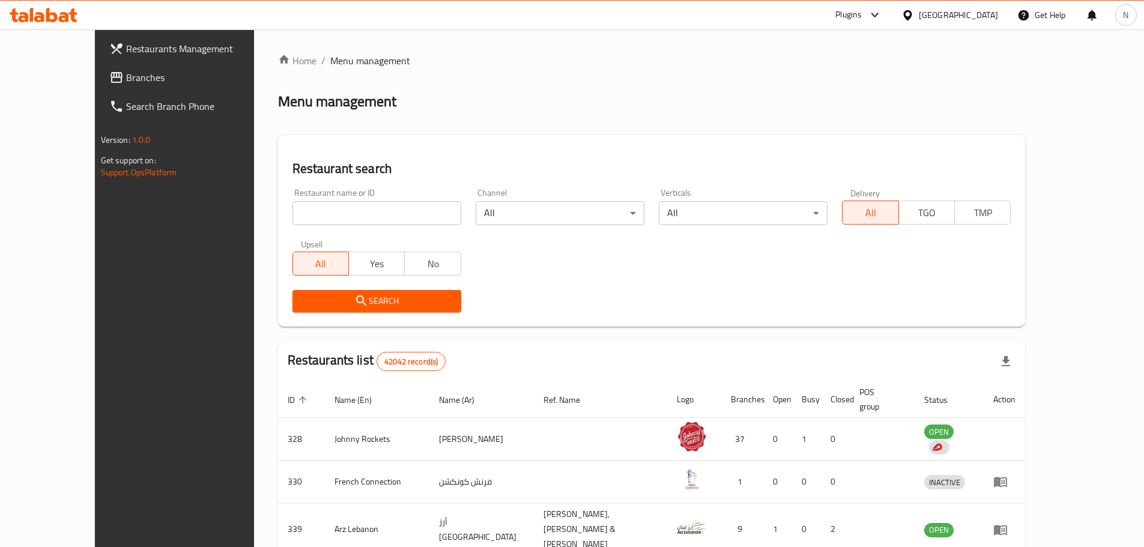
click at [126, 76] on span "Branches" at bounding box center [201, 77] width 150 height 14
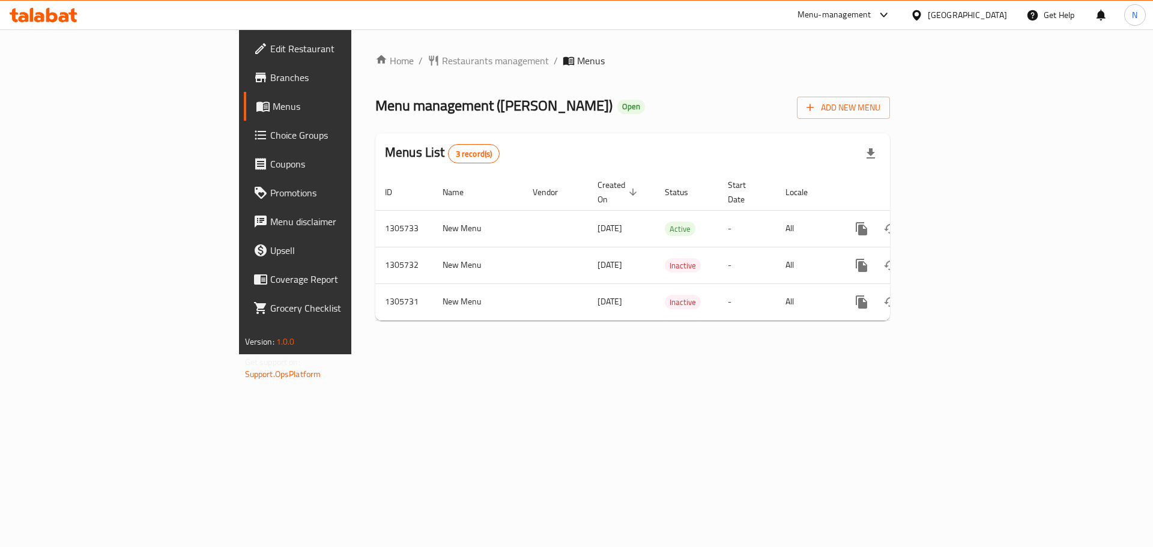
click at [947, 14] on div "[GEOGRAPHIC_DATA]" at bounding box center [966, 14] width 79 height 13
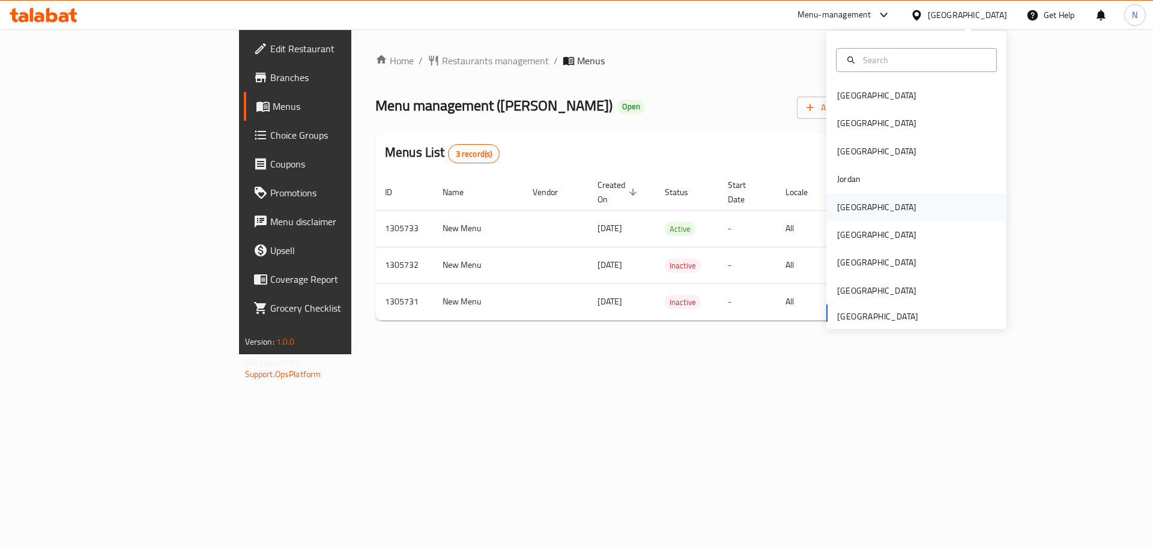
click at [837, 211] on div "[GEOGRAPHIC_DATA]" at bounding box center [876, 207] width 79 height 13
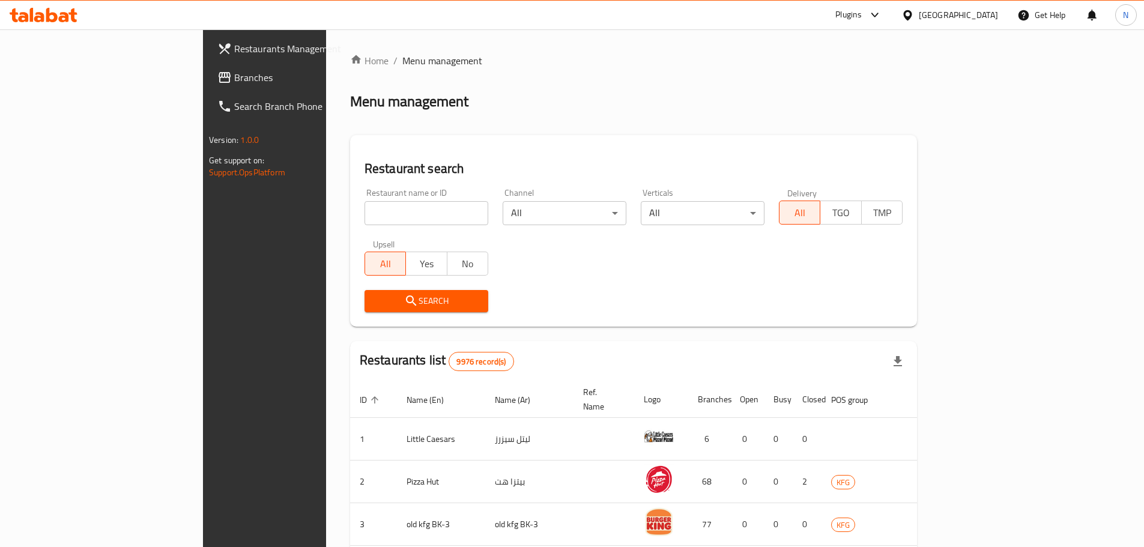
click at [234, 81] on span "Branches" at bounding box center [309, 77] width 150 height 14
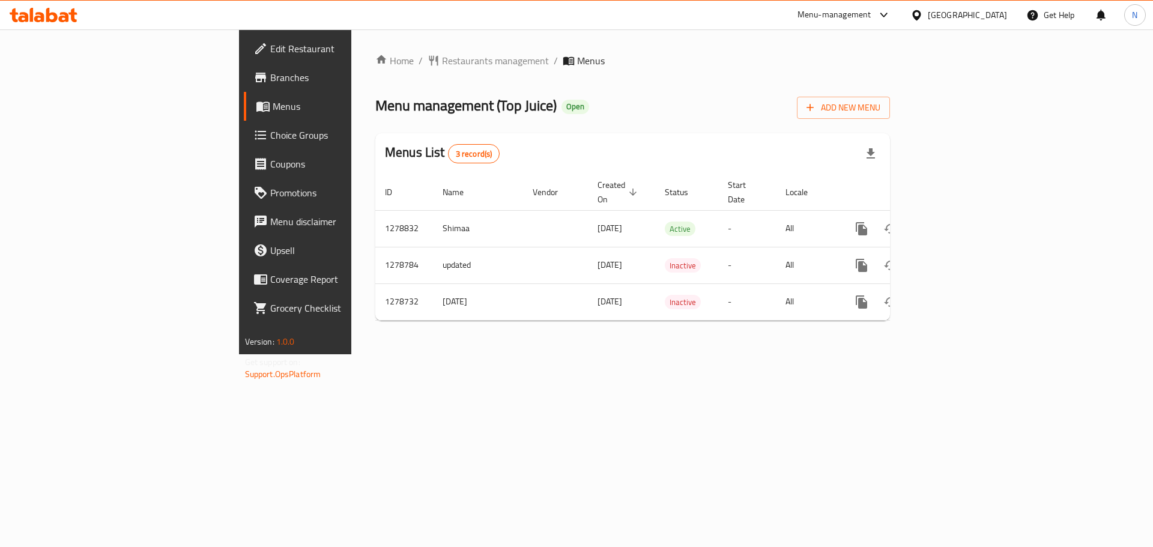
click at [920, 16] on icon at bounding box center [916, 15] width 8 height 10
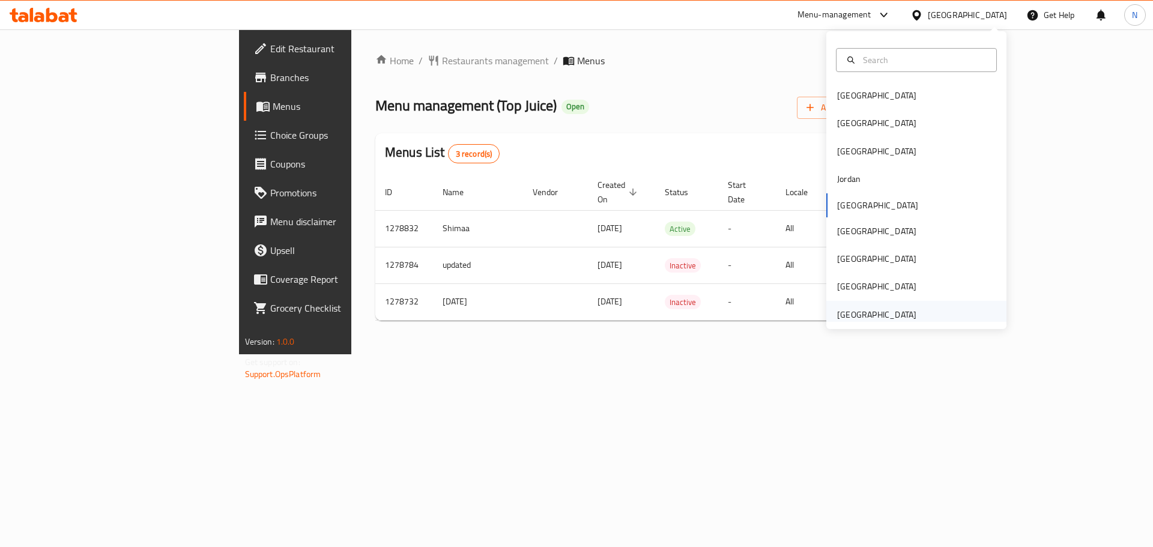
click at [863, 321] on div "[GEOGRAPHIC_DATA]" at bounding box center [876, 314] width 79 height 13
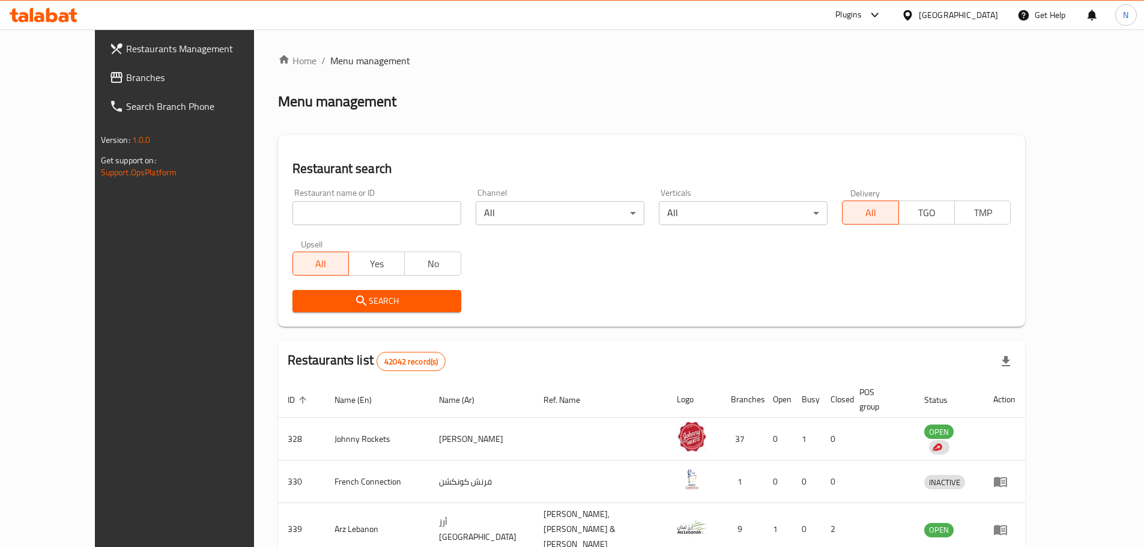
click at [126, 74] on span "Branches" at bounding box center [201, 77] width 150 height 14
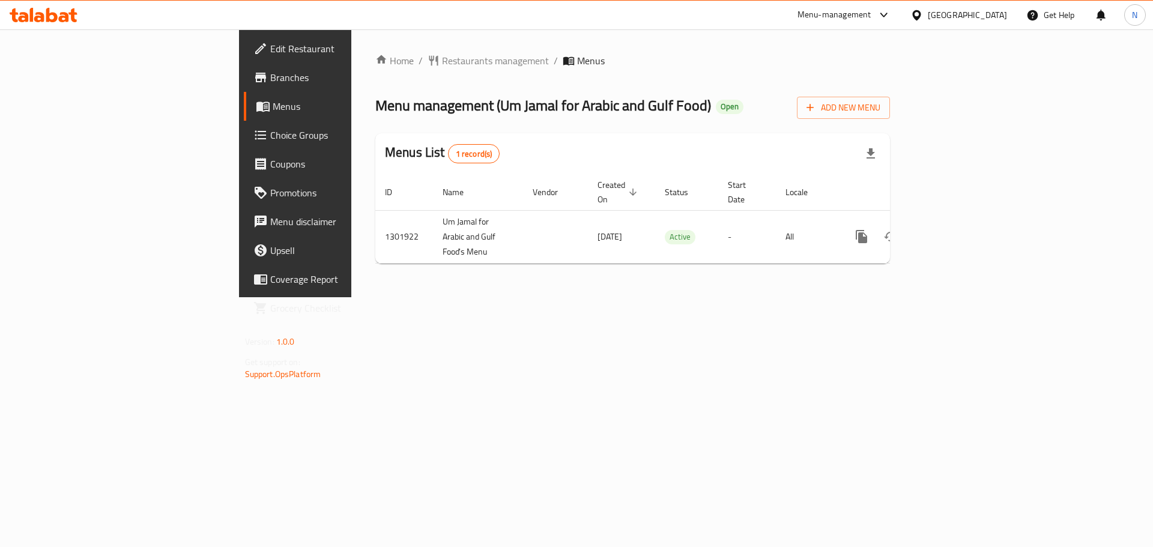
click at [997, 13] on div "[GEOGRAPHIC_DATA]" at bounding box center [966, 14] width 79 height 13
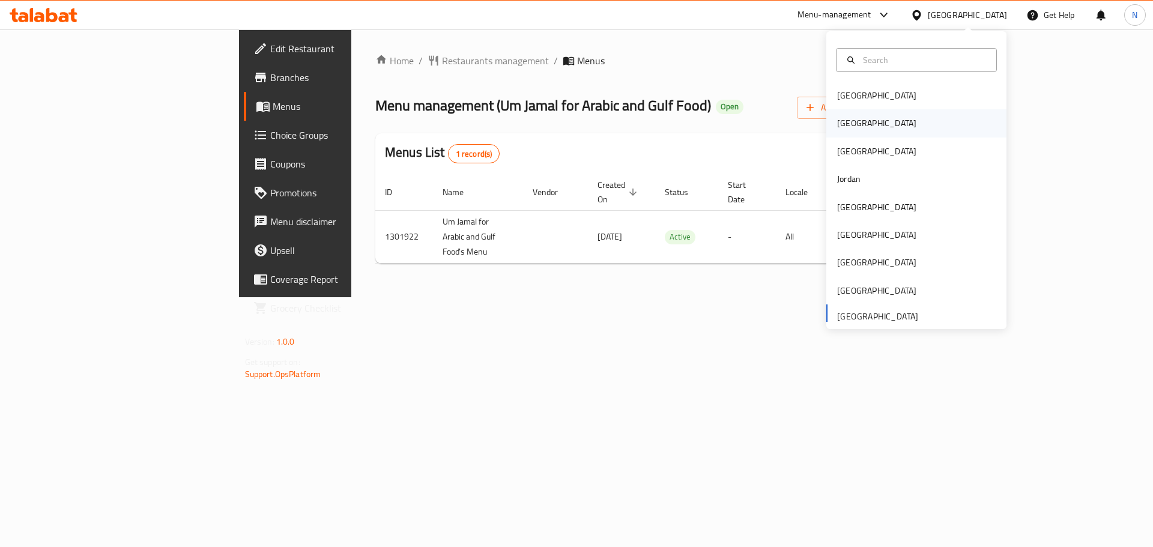
click at [850, 128] on div "[GEOGRAPHIC_DATA]" at bounding box center [876, 123] width 98 height 28
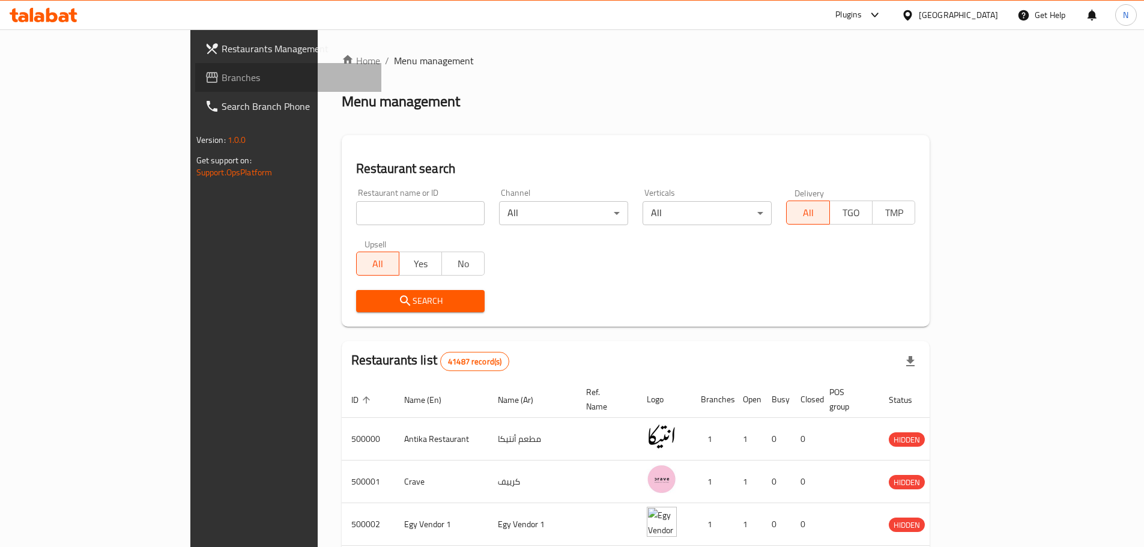
click at [222, 80] on span "Branches" at bounding box center [297, 77] width 150 height 14
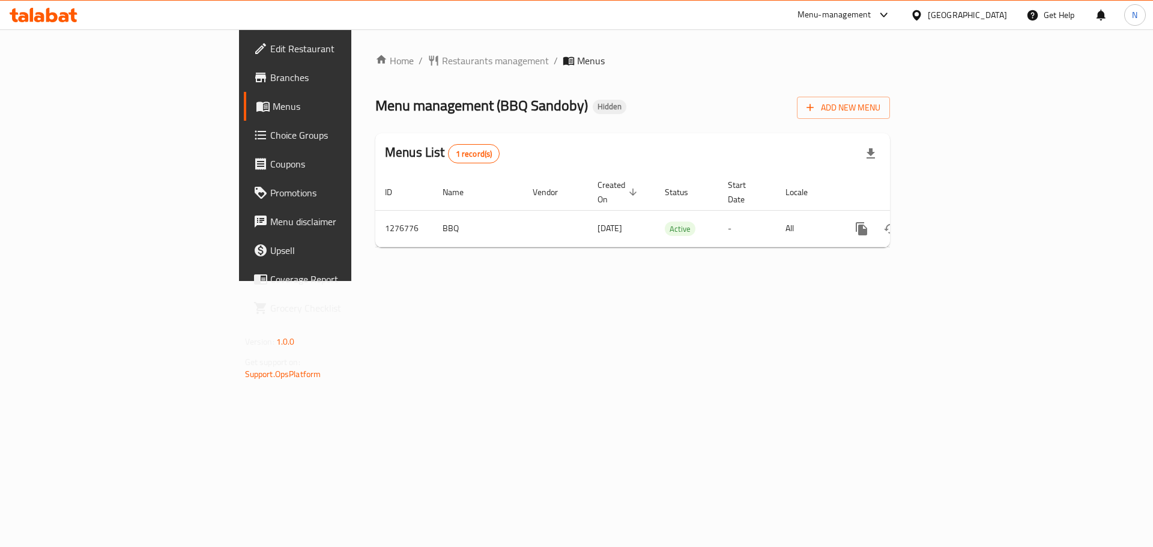
click at [270, 50] on span "Edit Restaurant" at bounding box center [346, 48] width 152 height 14
click at [270, 133] on span "Choice Groups" at bounding box center [346, 135] width 152 height 14
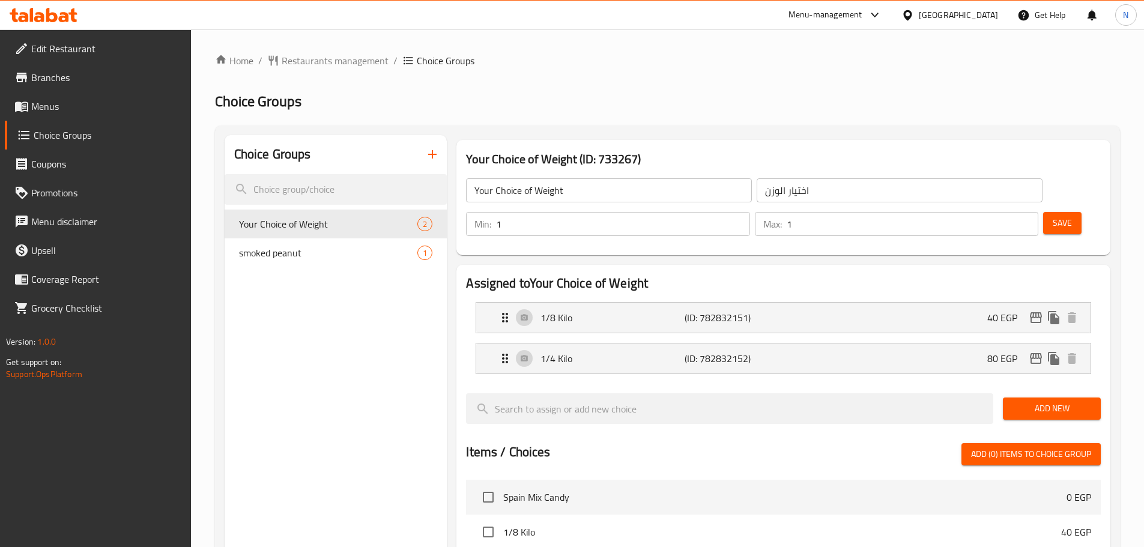
click at [51, 104] on span "Menus" at bounding box center [106, 106] width 150 height 14
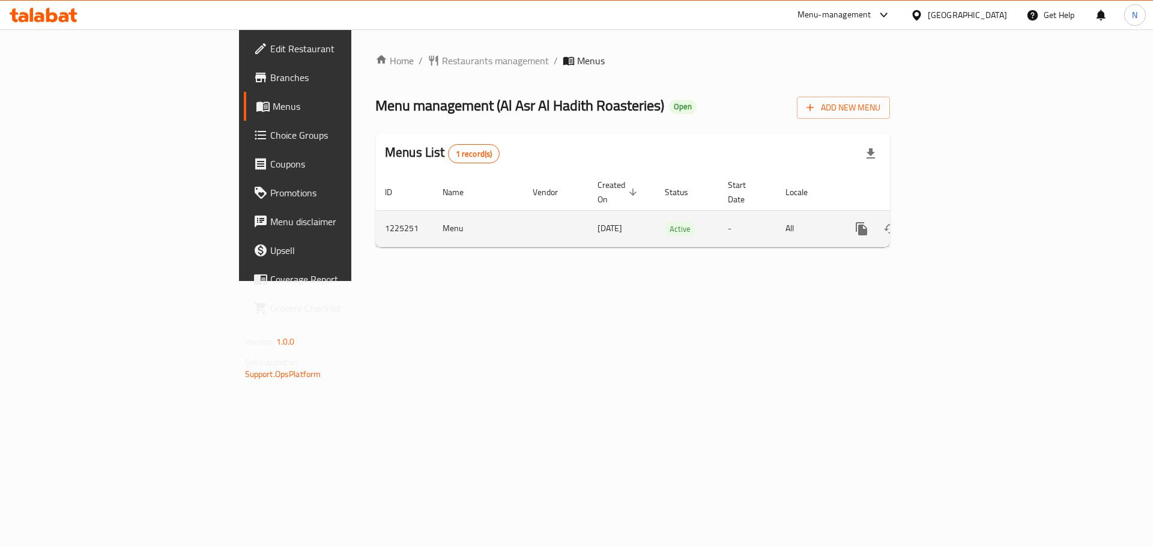
click at [962, 215] on link "enhanced table" at bounding box center [947, 228] width 29 height 29
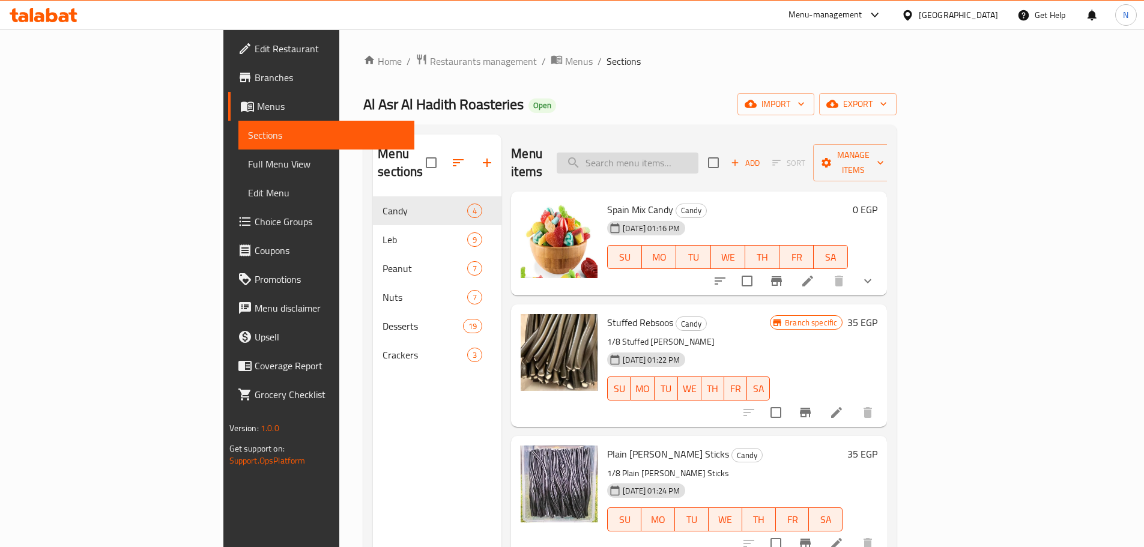
click at [698, 155] on input "search" at bounding box center [627, 162] width 142 height 21
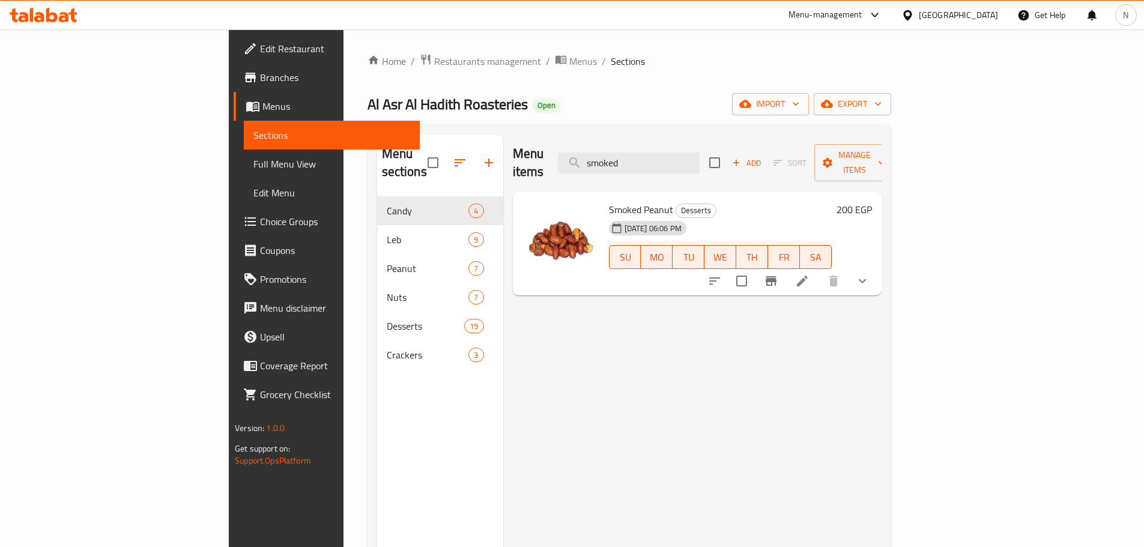
type input "smoked"
click at [807, 276] on icon at bounding box center [802, 281] width 11 height 11
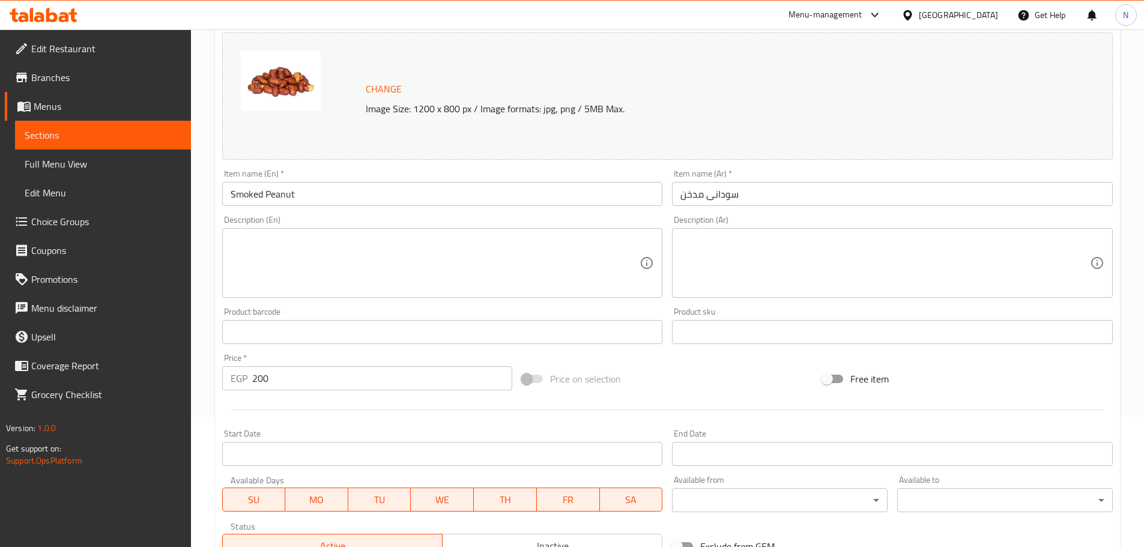
scroll to position [319, 0]
